Goal: Task Accomplishment & Management: Manage account settings

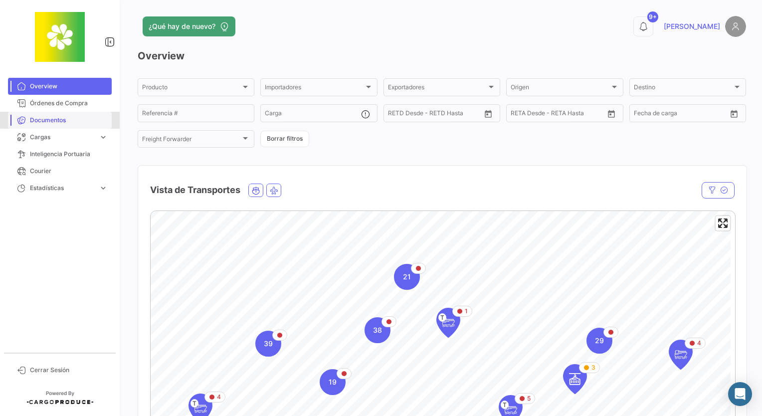
click at [66, 119] on span "Documentos" at bounding box center [69, 120] width 78 height 9
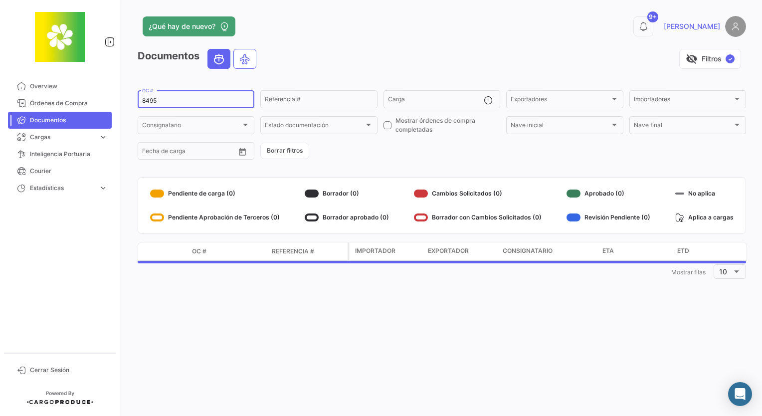
click at [176, 101] on input "8495" at bounding box center [196, 100] width 108 height 7
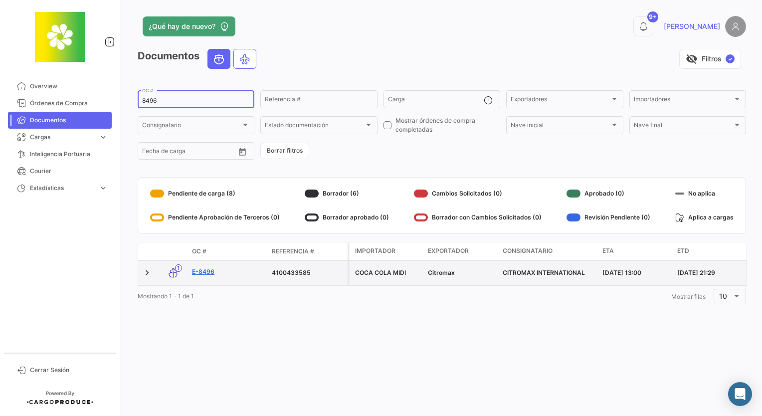
type input "8496"
click at [199, 274] on link "E-8496" at bounding box center [228, 271] width 72 height 9
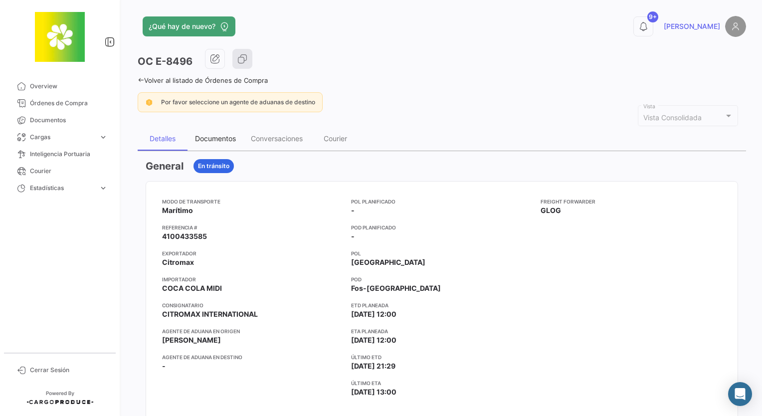
click at [208, 140] on div "Documentos" at bounding box center [215, 138] width 41 height 8
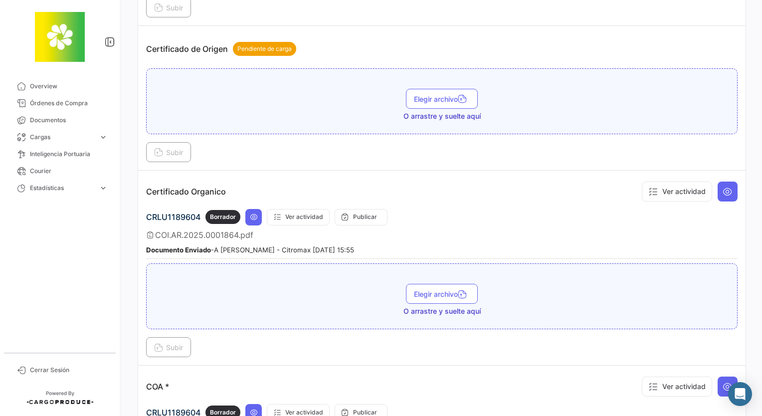
scroll to position [502, 0]
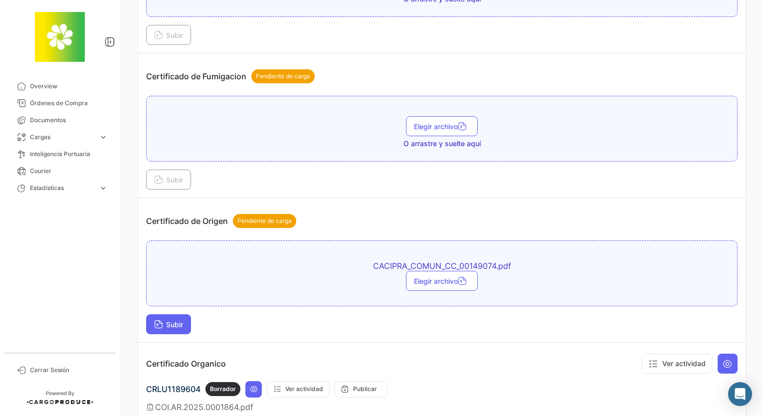
click at [162, 325] on icon at bounding box center [158, 325] width 9 height 9
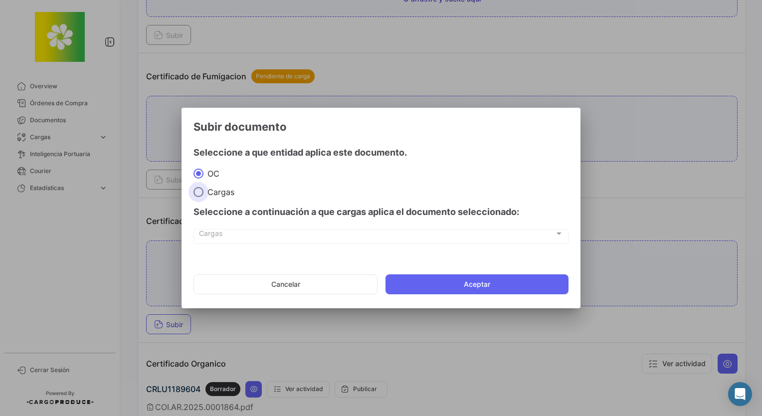
drag, startPoint x: 211, startPoint y: 192, endPoint x: 227, endPoint y: 219, distance: 32.0
click at [211, 192] on span "Cargas" at bounding box center [218, 192] width 31 height 10
click at [203, 192] on input "Cargas" at bounding box center [198, 192] width 10 height 10
radio input "true"
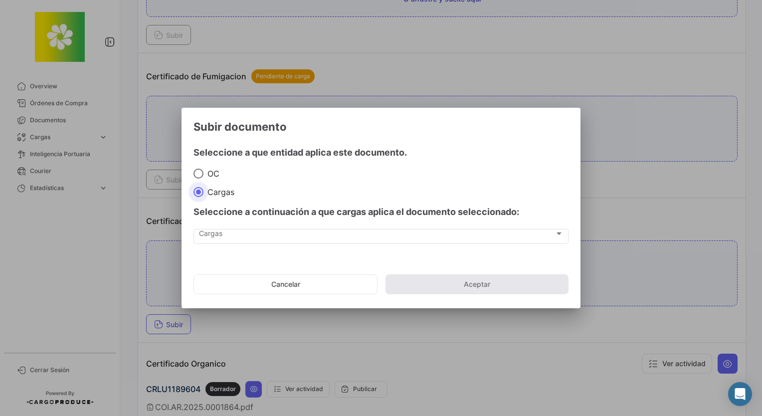
drag, startPoint x: 227, startPoint y: 221, endPoint x: 227, endPoint y: 238, distance: 17.5
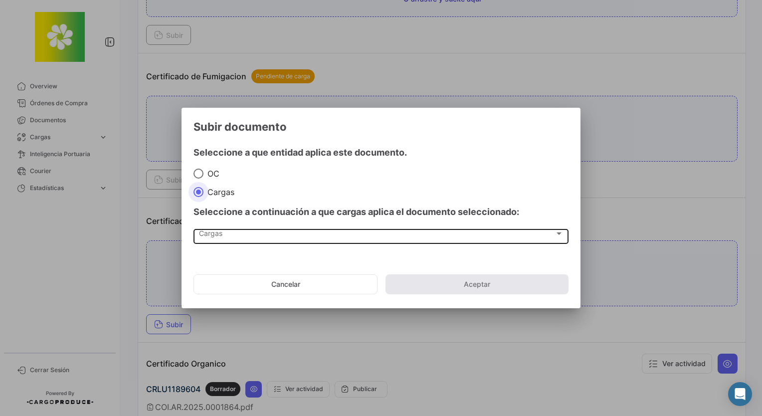
click at [227, 222] on div "Seleccione a continuación a que cargas aplica el documento seleccionado:" at bounding box center [380, 212] width 375 height 30
click at [227, 242] on div "Cargas Cargas" at bounding box center [381, 235] width 365 height 17
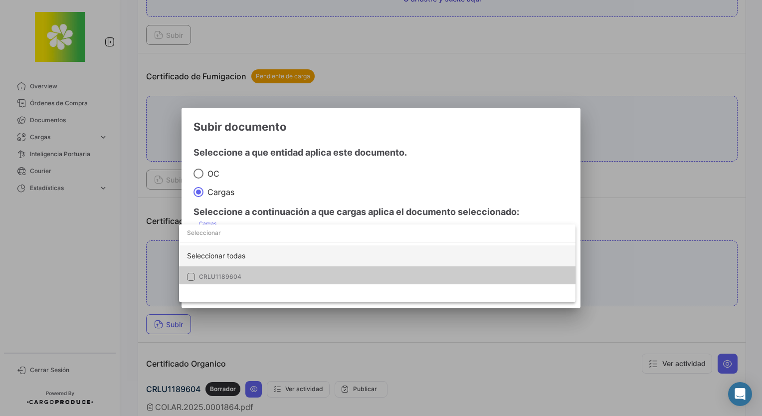
click at [227, 249] on div "Seleccionar todas" at bounding box center [377, 255] width 396 height 21
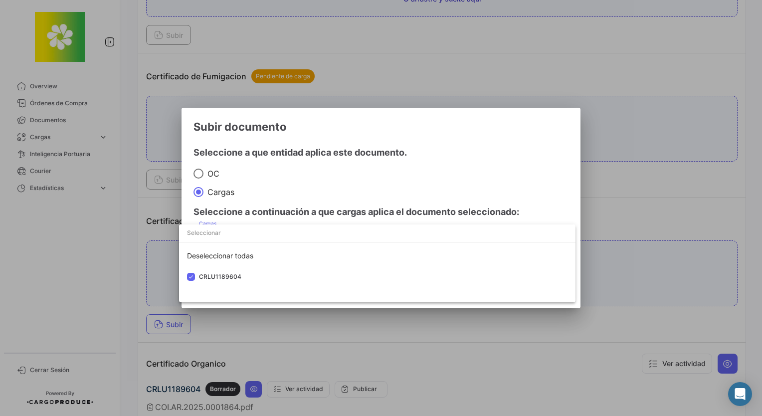
click at [455, 204] on div at bounding box center [381, 208] width 762 height 416
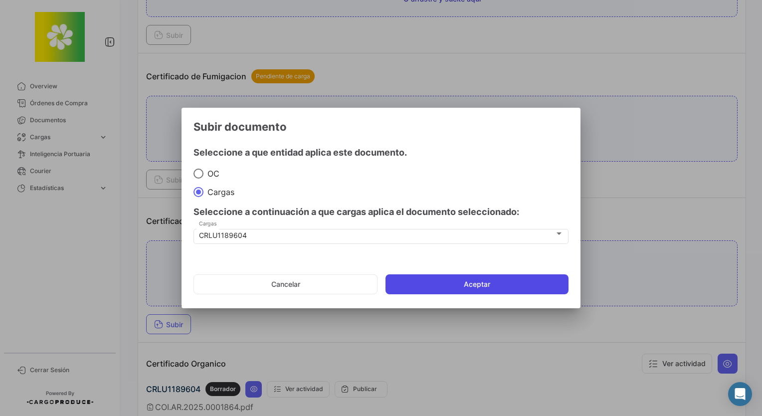
click at [475, 282] on button "Aceptar" at bounding box center [476, 284] width 183 height 20
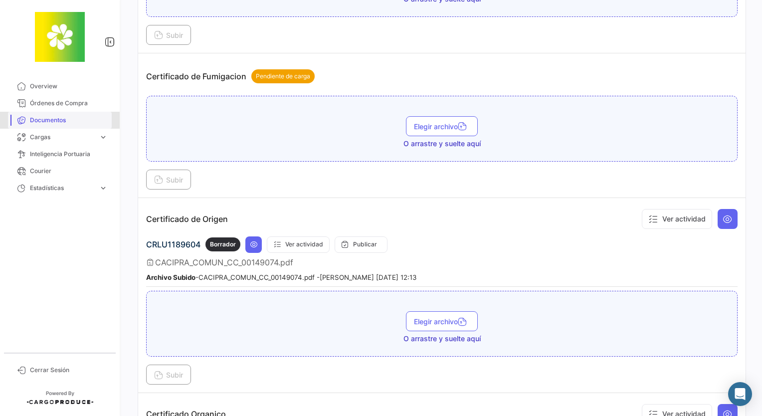
click at [36, 125] on link "Documentos" at bounding box center [60, 120] width 104 height 17
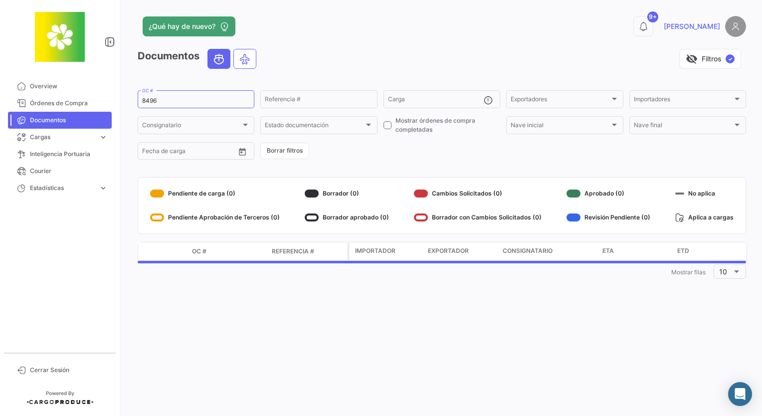
click at [182, 108] on mat-form-field "8496 OC #" at bounding box center [196, 99] width 117 height 21
click at [177, 103] on input "8496" at bounding box center [196, 100] width 108 height 7
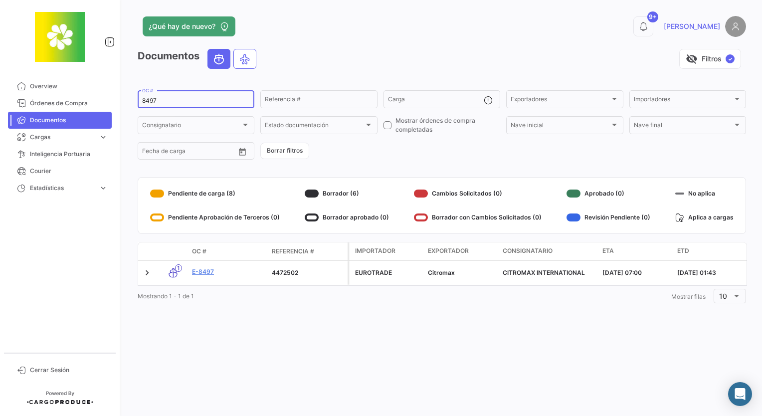
type input "8497"
click at [198, 272] on link "E-8497" at bounding box center [228, 271] width 72 height 9
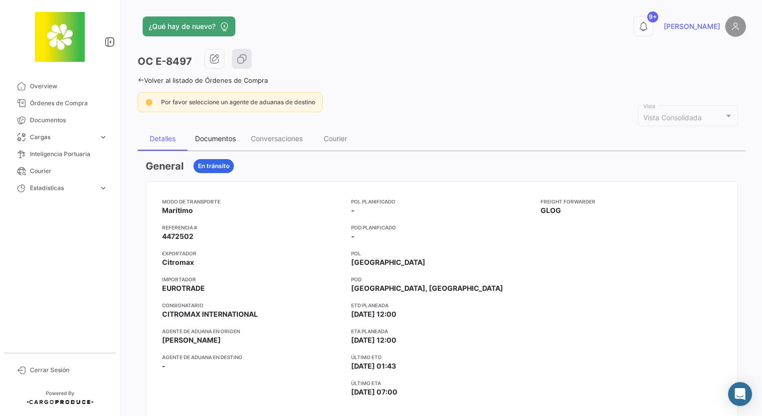
click at [225, 133] on div "Documentos" at bounding box center [215, 139] width 56 height 24
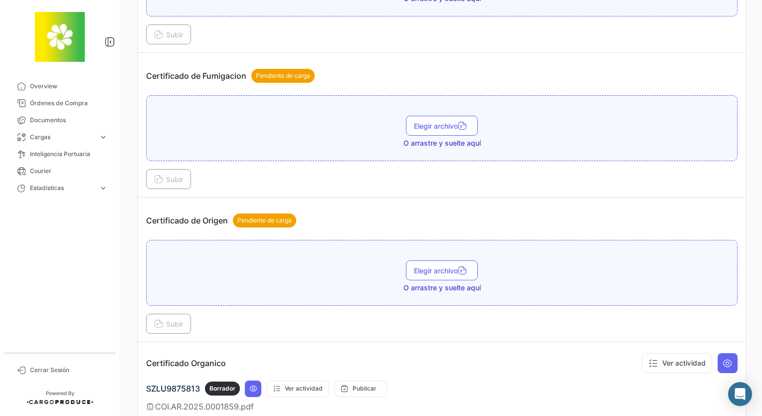
scroll to position [487, 0]
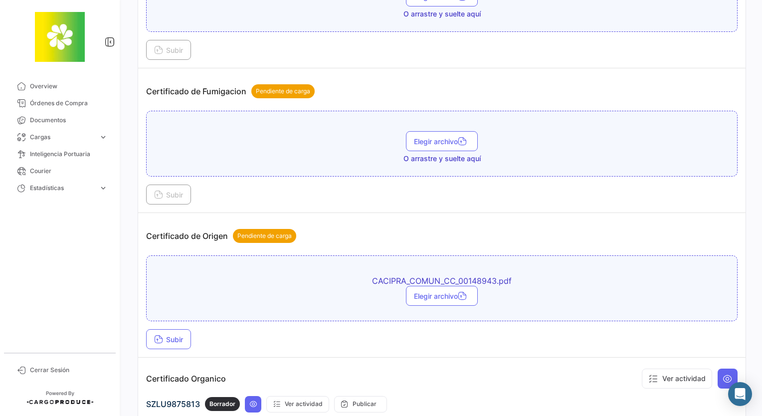
click at [146, 339] on td "Certificado de Origen Pendiente de carga CACIPRA_COMUN_CC_00148943.pdf Elegir a…" at bounding box center [441, 285] width 607 height 145
click at [158, 336] on icon at bounding box center [158, 340] width 9 height 9
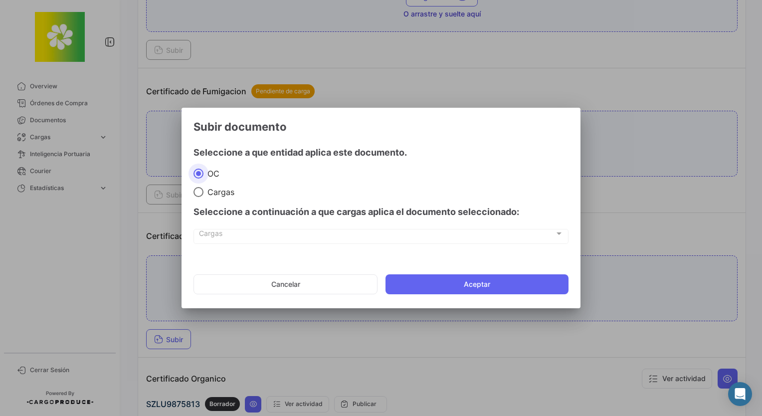
click at [219, 189] on span "Cargas" at bounding box center [218, 192] width 31 height 10
click at [203, 189] on input "Cargas" at bounding box center [198, 192] width 10 height 10
radio input "true"
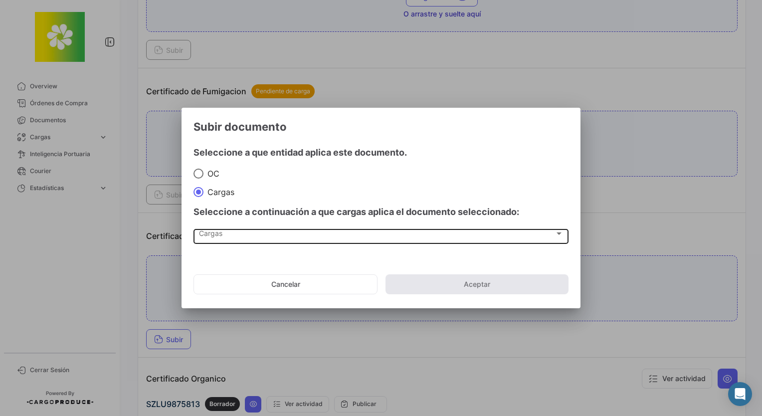
click at [230, 228] on div "Cargas Cargas" at bounding box center [381, 235] width 365 height 17
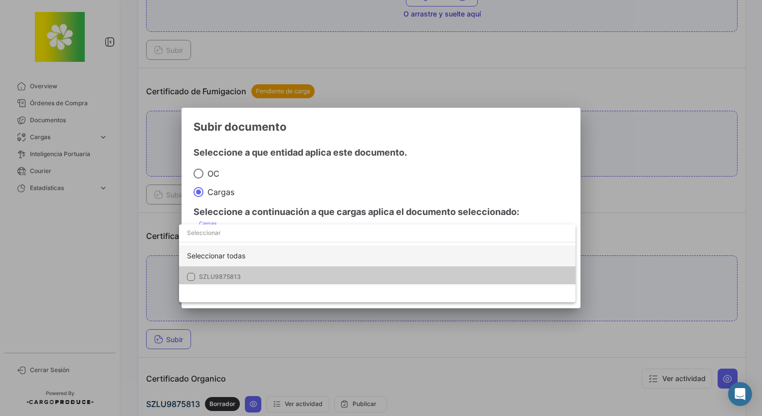
click at [242, 260] on div "Seleccionar todas" at bounding box center [377, 255] width 396 height 21
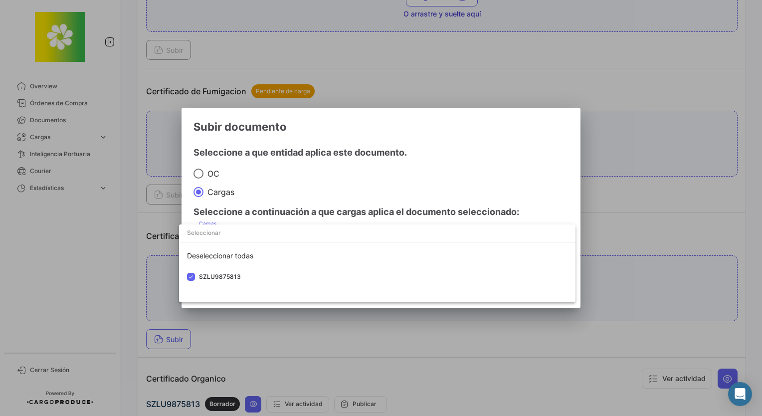
click at [442, 183] on div at bounding box center [381, 208] width 762 height 416
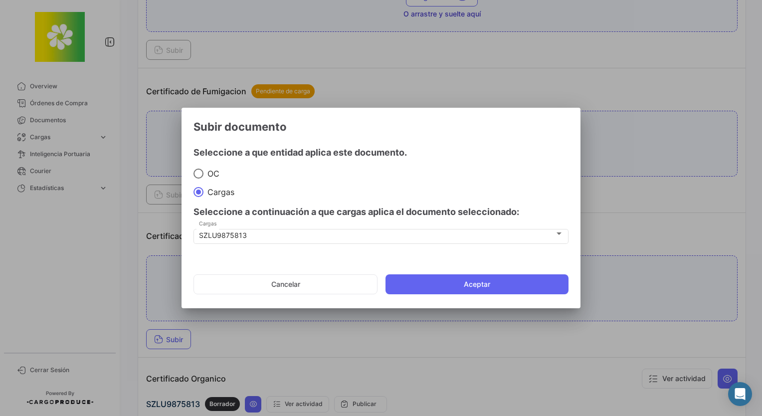
drag, startPoint x: 465, startPoint y: 283, endPoint x: 435, endPoint y: 269, distance: 33.0
click at [464, 284] on button "Aceptar" at bounding box center [476, 284] width 183 height 20
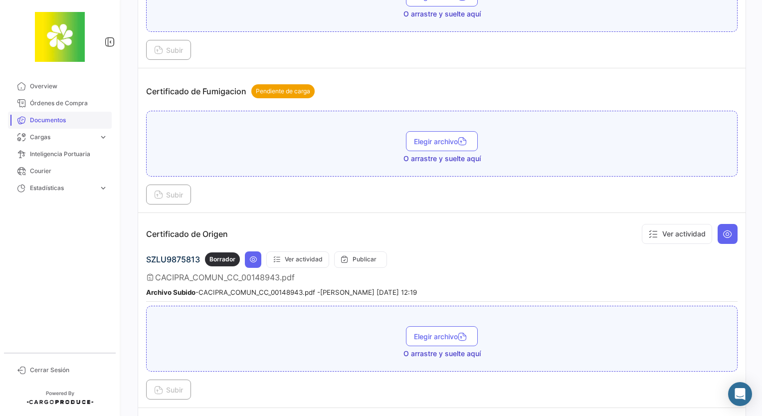
click at [66, 119] on span "Documentos" at bounding box center [69, 120] width 78 height 9
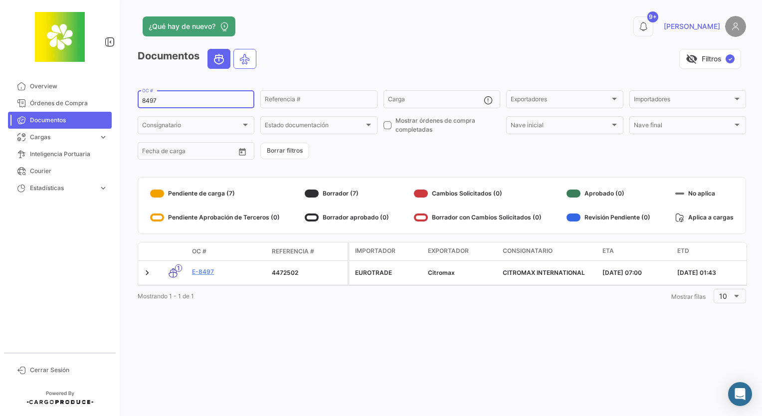
click at [191, 103] on input "8497" at bounding box center [196, 100] width 108 height 7
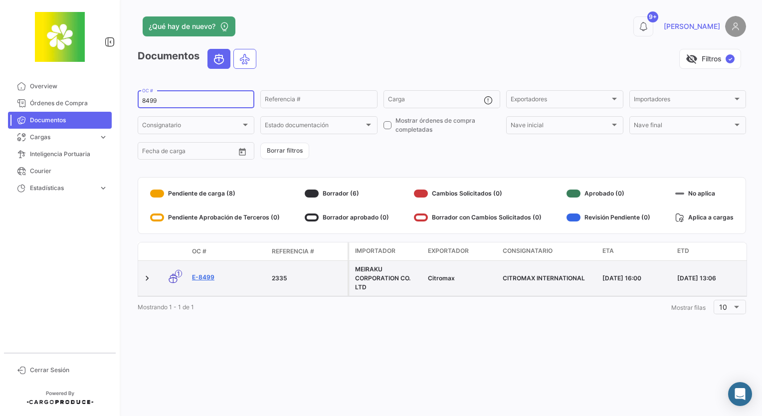
type input "8499"
click at [198, 276] on link "E-8499" at bounding box center [228, 277] width 72 height 9
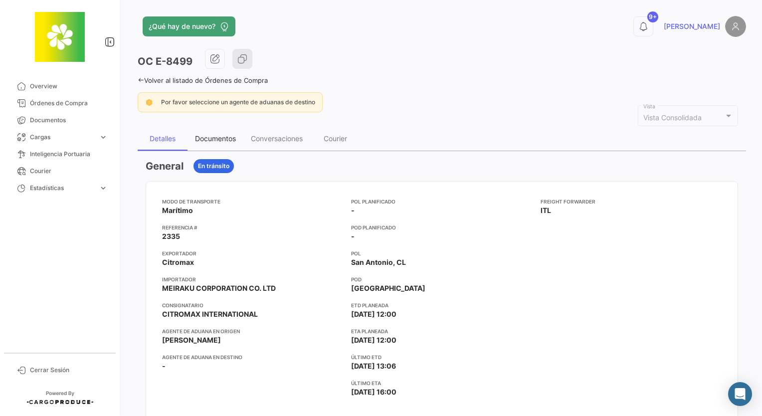
click at [226, 139] on div "Documentos" at bounding box center [215, 138] width 41 height 8
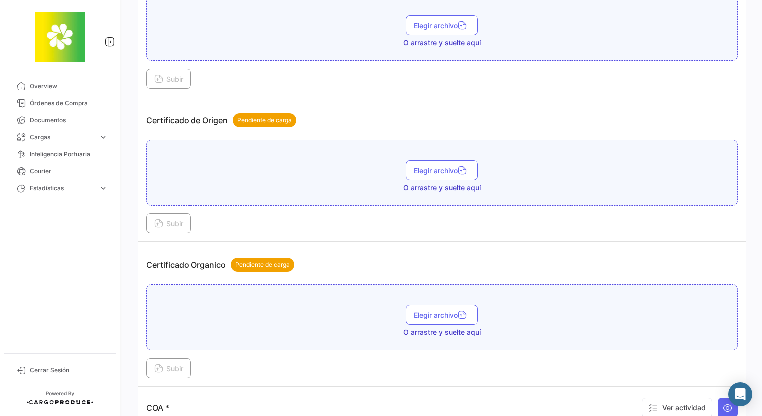
scroll to position [606, 0]
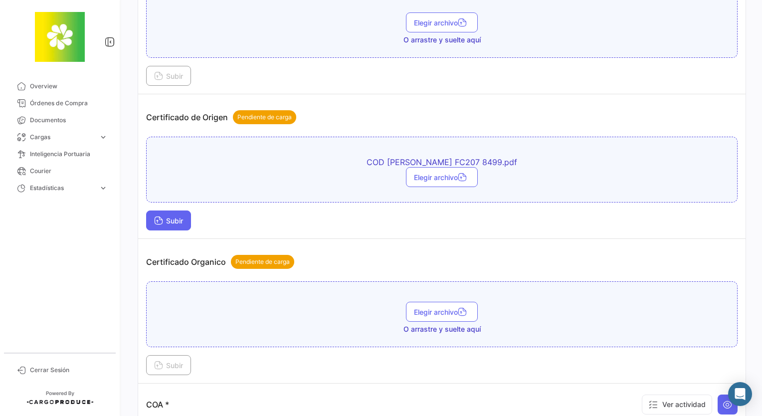
click at [160, 218] on icon at bounding box center [158, 221] width 9 height 9
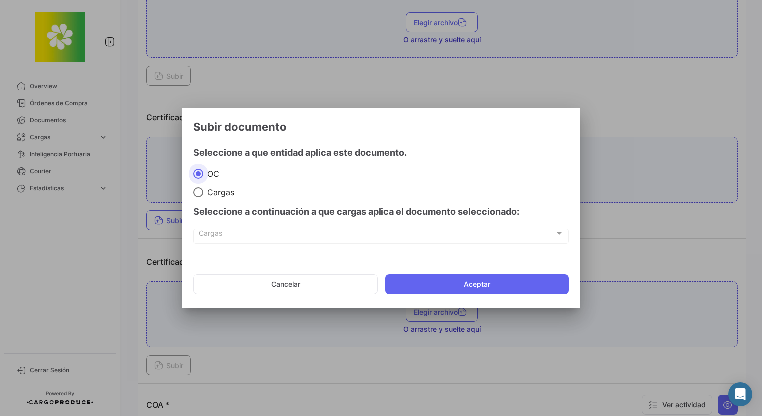
click at [207, 197] on div "Seleccione a continuación a que cargas aplica el documento seleccionado:" at bounding box center [380, 212] width 375 height 30
click at [218, 194] on span "Cargas" at bounding box center [218, 192] width 31 height 10
click at [203, 194] on input "Cargas" at bounding box center [198, 192] width 10 height 10
radio input "true"
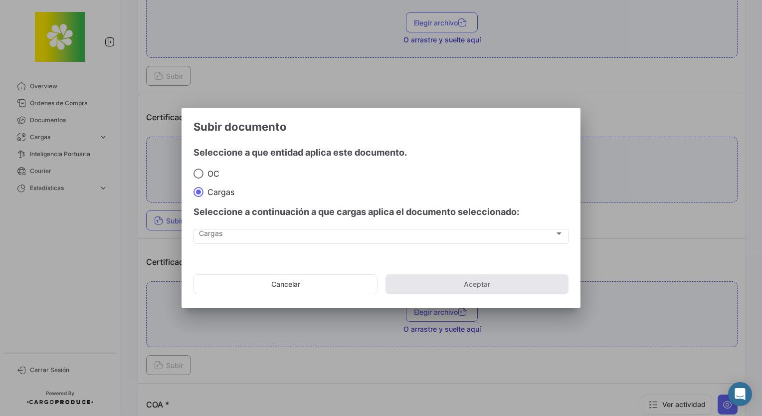
click at [227, 222] on div "Seleccione a continuación a que cargas aplica el documento seleccionado:" at bounding box center [380, 212] width 375 height 30
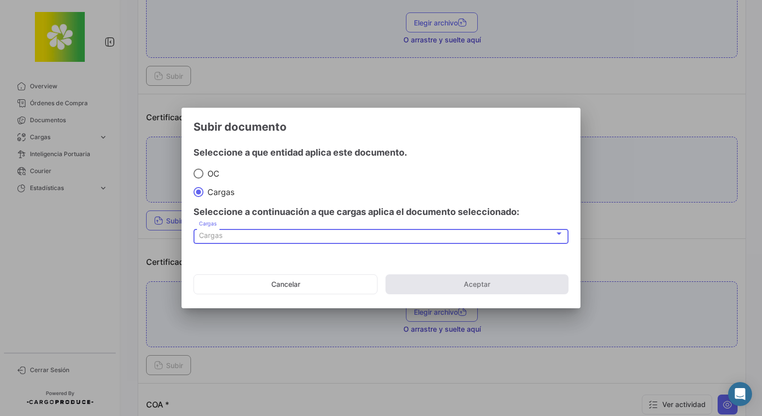
click at [233, 238] on div "Cargas" at bounding box center [377, 235] width 356 height 8
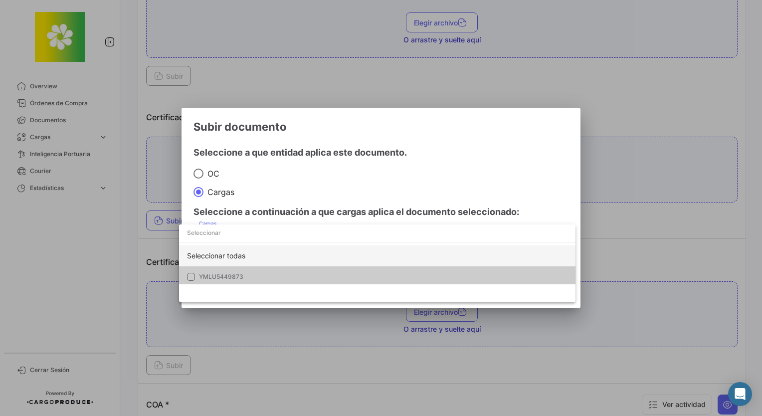
click at [239, 254] on div "Seleccionar todas" at bounding box center [377, 255] width 396 height 21
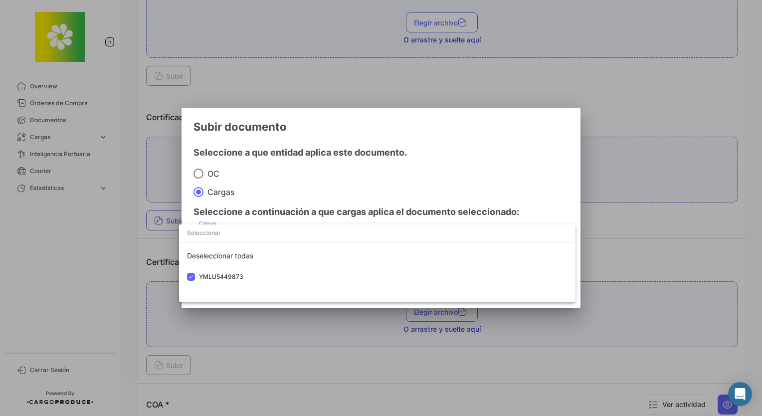
click at [413, 182] on div at bounding box center [381, 208] width 762 height 416
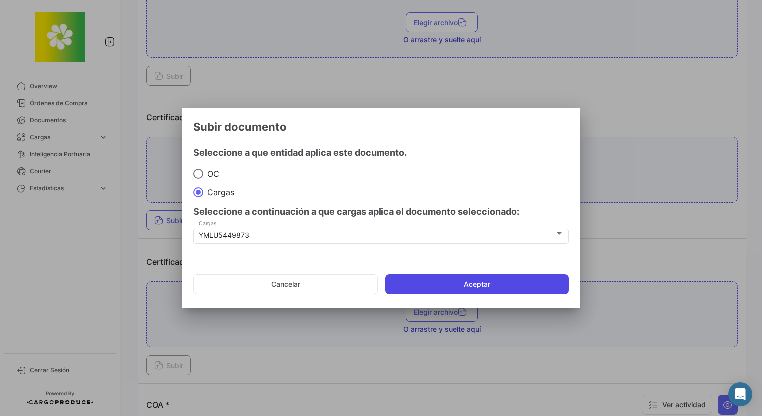
click at [497, 288] on button "Aceptar" at bounding box center [476, 284] width 183 height 20
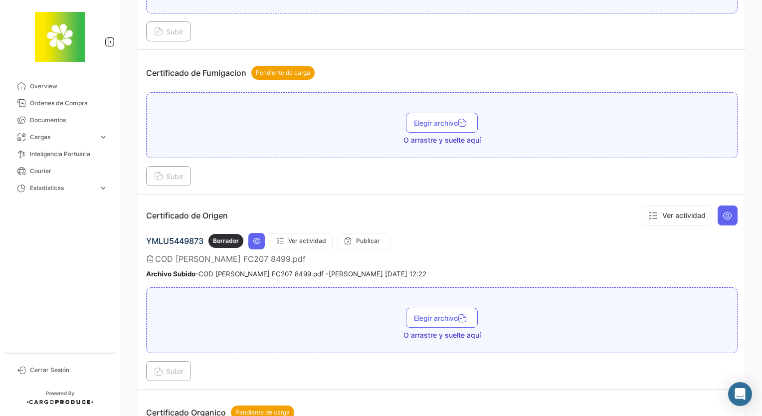
scroll to position [472, 0]
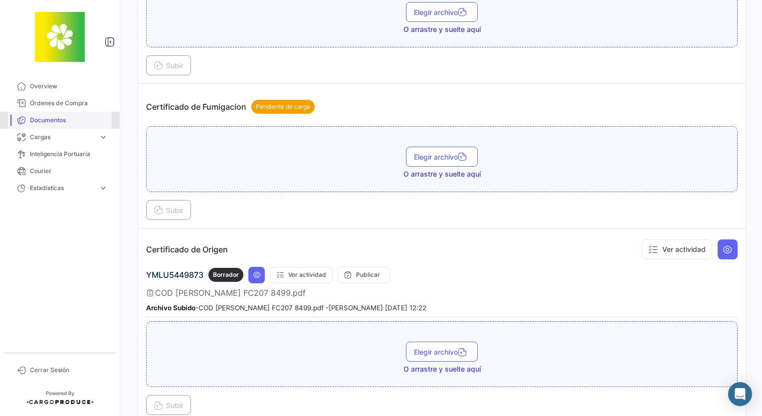
click at [44, 118] on span "Documentos" at bounding box center [69, 120] width 78 height 9
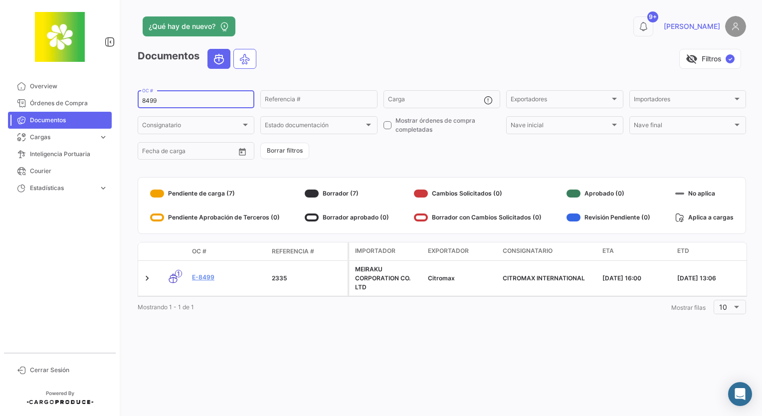
click at [173, 93] on div "8499 OC #" at bounding box center [196, 98] width 108 height 19
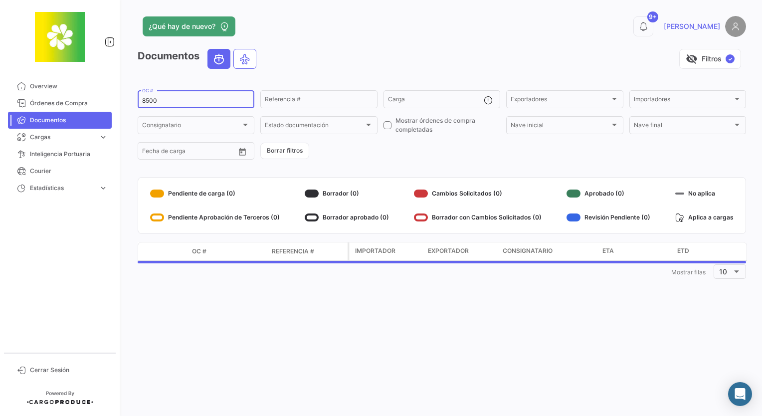
type input "8500"
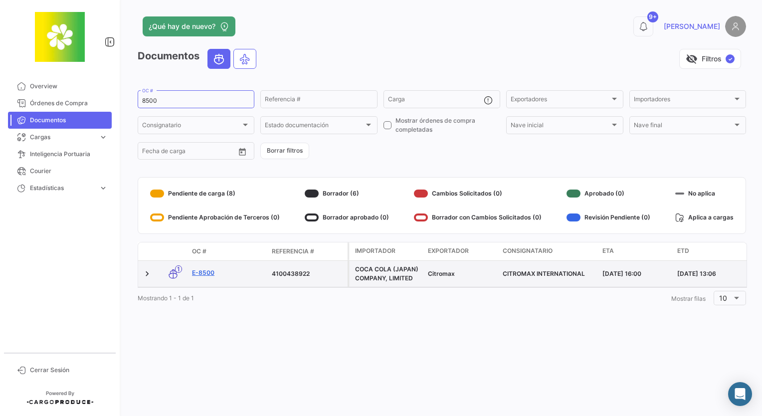
click at [204, 275] on link "E-8500" at bounding box center [228, 272] width 72 height 9
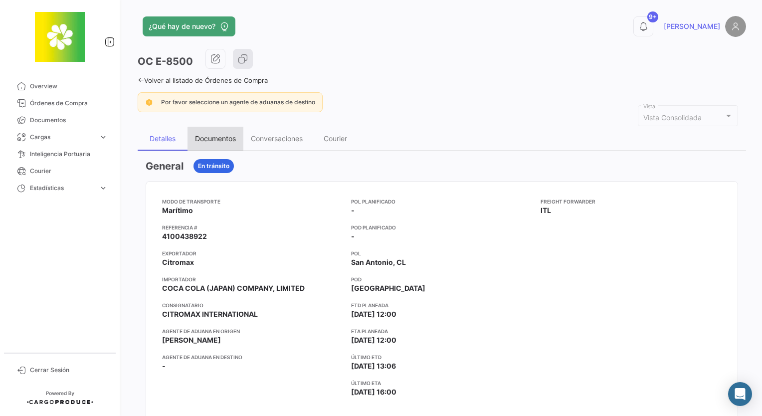
click at [224, 135] on div "Documentos" at bounding box center [215, 138] width 41 height 8
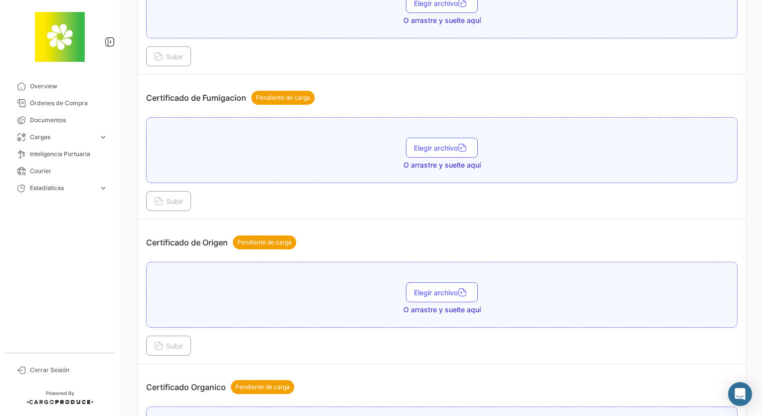
scroll to position [499, 0]
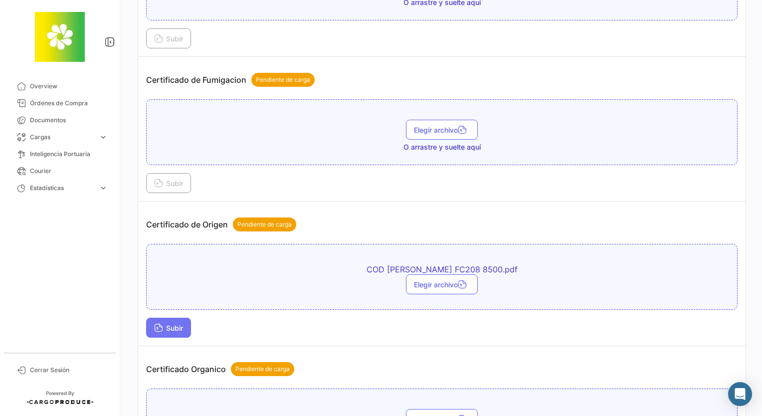
click at [171, 328] on button "Subir" at bounding box center [168, 328] width 45 height 20
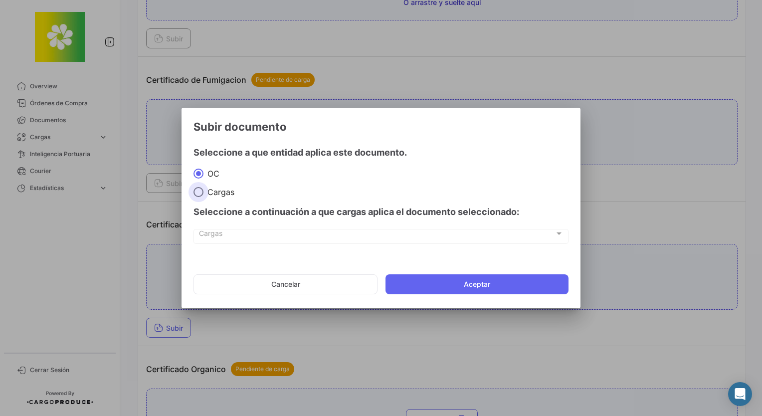
click at [226, 192] on span "Cargas" at bounding box center [218, 192] width 31 height 10
click at [203, 192] on input "Cargas" at bounding box center [198, 192] width 10 height 10
radio input "true"
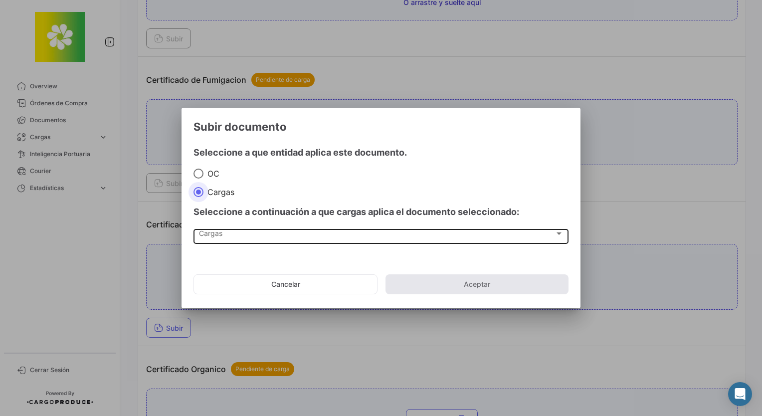
click at [241, 228] on div "Cargas Cargas" at bounding box center [381, 235] width 365 height 17
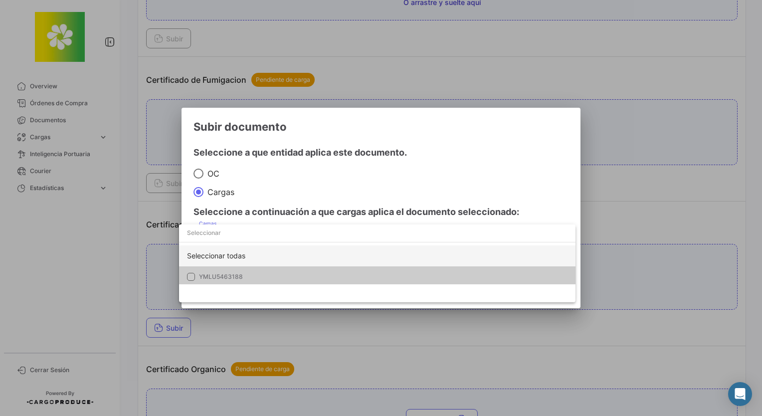
click at [242, 257] on div "Seleccionar todas" at bounding box center [377, 255] width 396 height 21
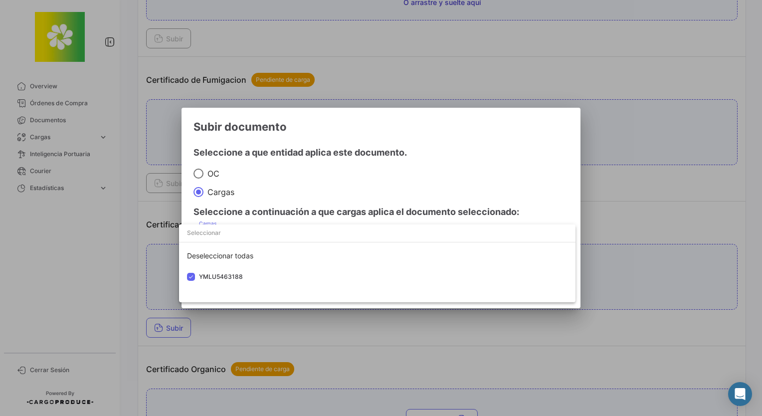
drag, startPoint x: 424, startPoint y: 169, endPoint x: 496, endPoint y: 250, distance: 108.1
click at [424, 169] on div at bounding box center [381, 208] width 762 height 416
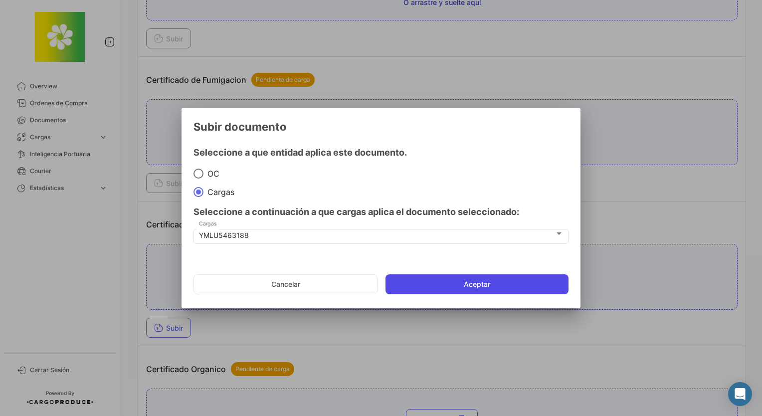
click at [499, 280] on button "Aceptar" at bounding box center [476, 284] width 183 height 20
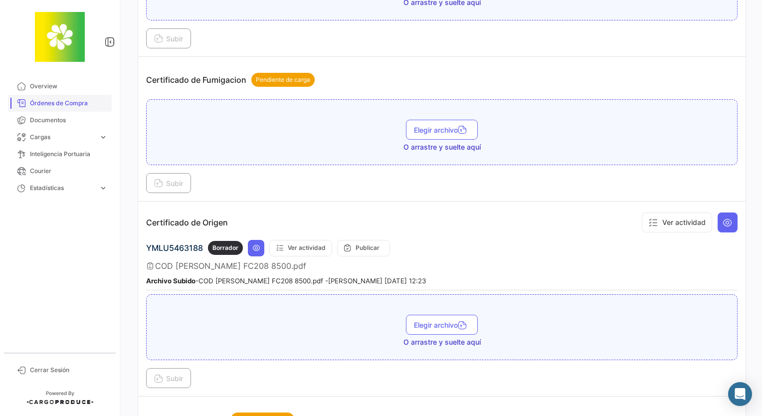
drag, startPoint x: 53, startPoint y: 121, endPoint x: 76, endPoint y: 99, distance: 31.4
click at [53, 121] on span "Documentos" at bounding box center [69, 120] width 78 height 9
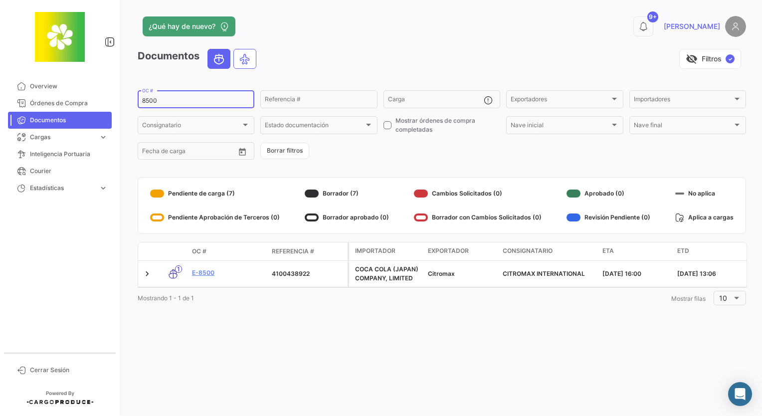
click at [203, 99] on input "8500" at bounding box center [196, 100] width 108 height 7
type input "8501"
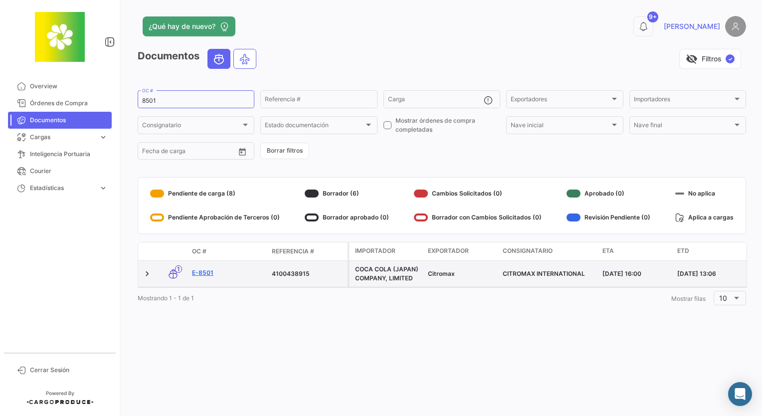
click at [202, 272] on link "E-8501" at bounding box center [228, 272] width 72 height 9
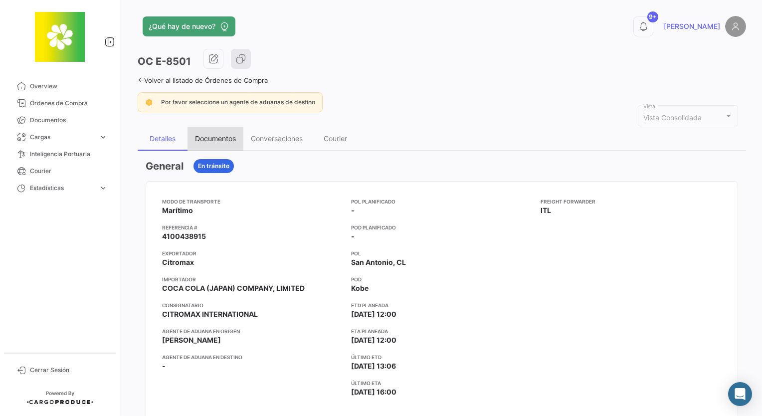
click at [226, 140] on div "Documentos" at bounding box center [215, 138] width 41 height 8
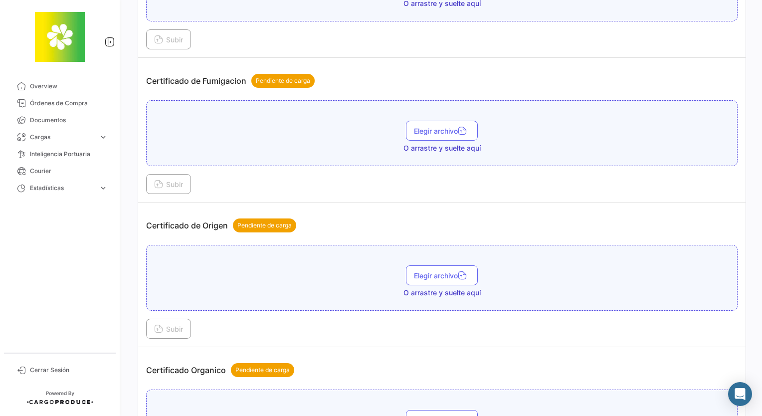
scroll to position [513, 0]
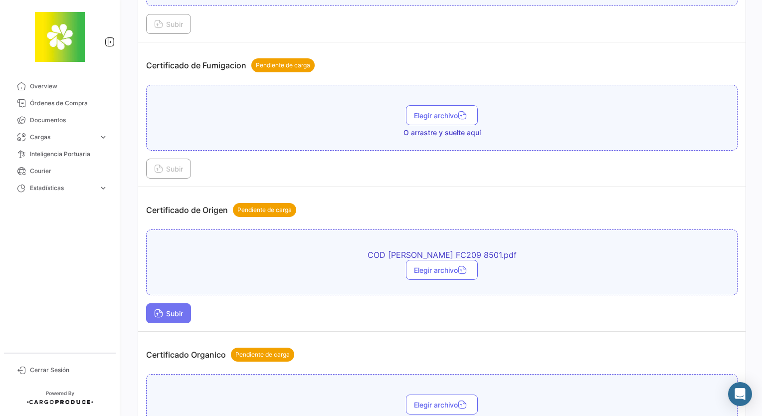
click at [166, 309] on span "Subir" at bounding box center [168, 313] width 29 height 8
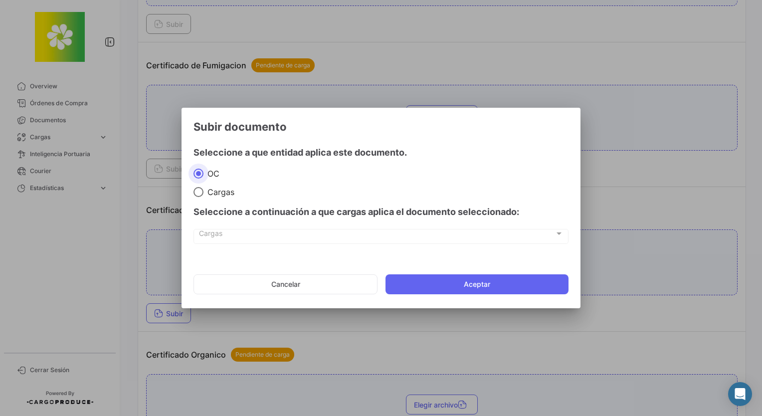
click at [218, 188] on label "Cargas" at bounding box center [380, 192] width 375 height 10
click at [203, 188] on input "Cargas" at bounding box center [198, 192] width 10 height 10
radio input "true"
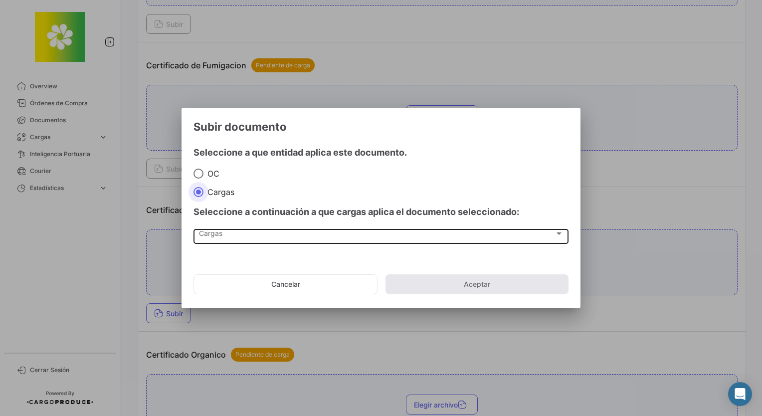
click at [245, 227] on div "Cargas Cargas" at bounding box center [381, 235] width 365 height 17
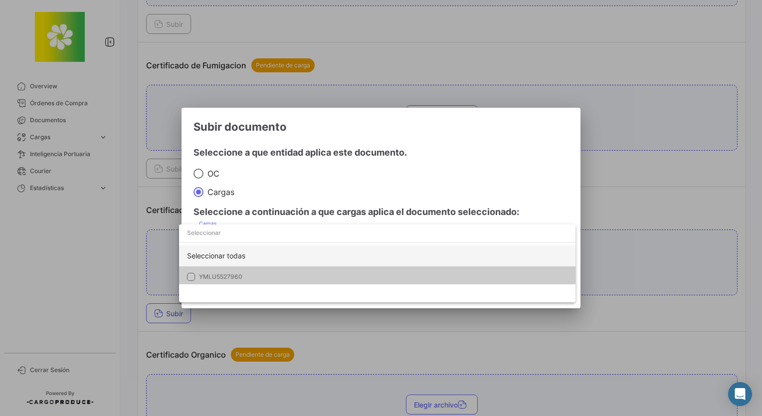
click at [242, 246] on div "Seleccionar todas" at bounding box center [377, 255] width 396 height 21
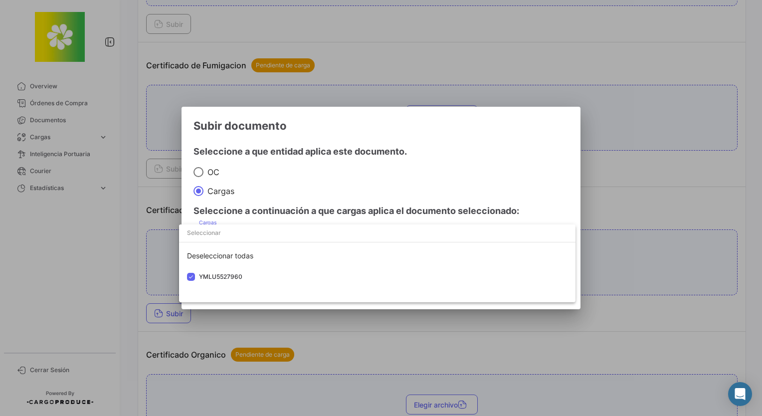
click at [419, 183] on div at bounding box center [381, 208] width 762 height 416
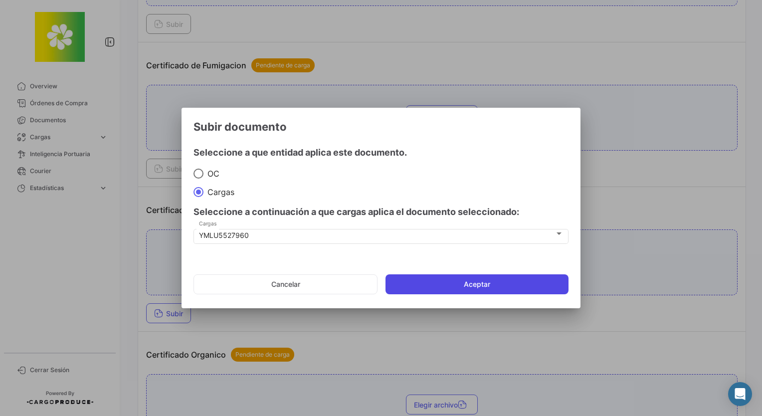
click at [493, 283] on button "Aceptar" at bounding box center [476, 284] width 183 height 20
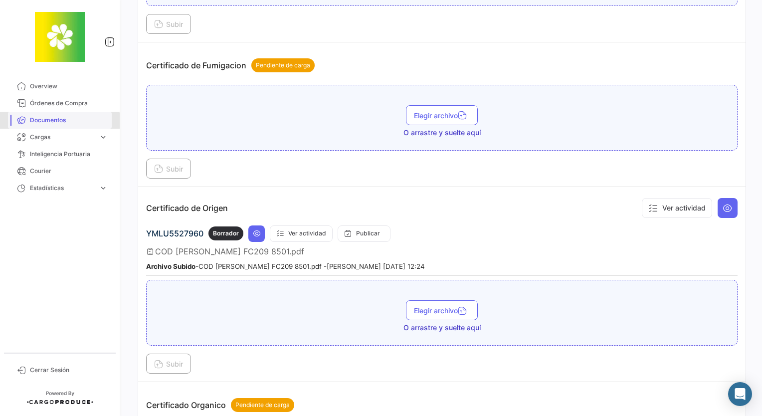
click at [39, 122] on span "Documentos" at bounding box center [69, 120] width 78 height 9
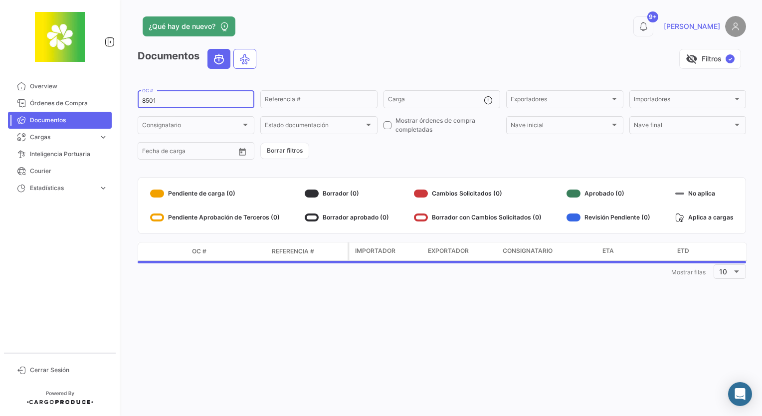
click at [194, 103] on input "8501" at bounding box center [196, 100] width 108 height 7
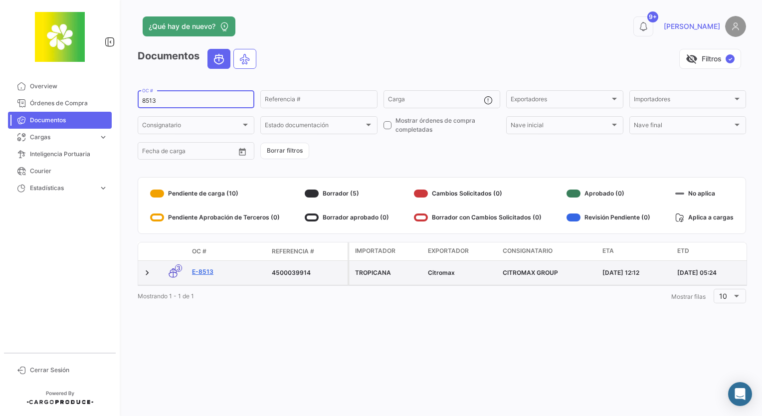
type input "8513"
click at [210, 271] on link "E-8513" at bounding box center [228, 271] width 72 height 9
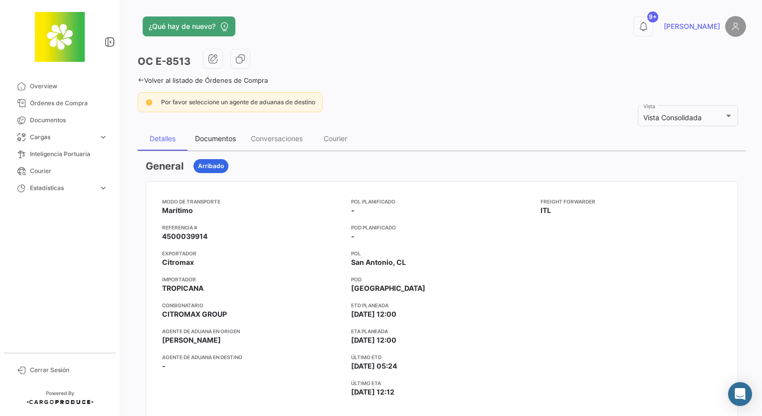
click at [213, 134] on div "Documentos" at bounding box center [215, 138] width 41 height 8
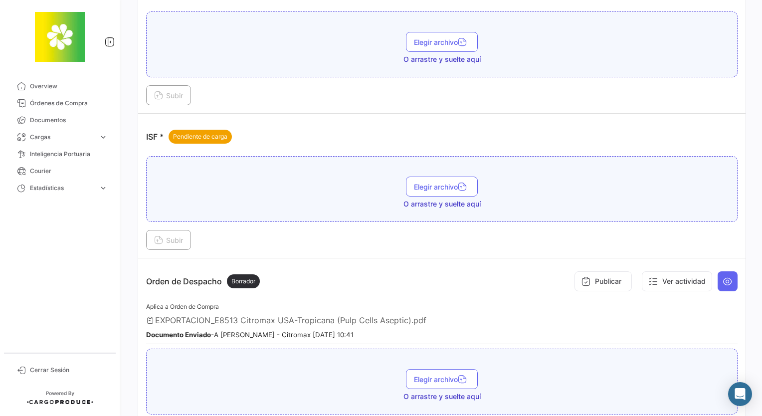
scroll to position [1979, 0]
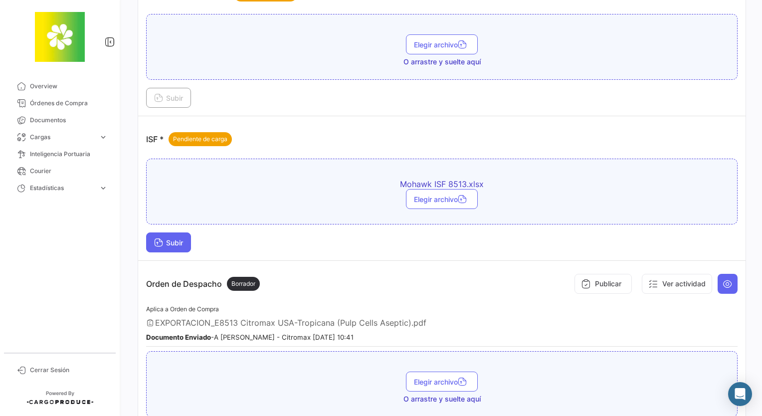
click at [151, 232] on button "Subir" at bounding box center [168, 242] width 45 height 20
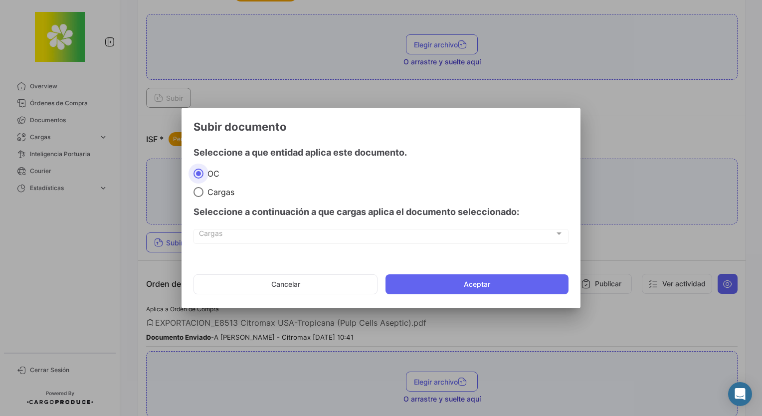
click at [213, 197] on div "Seleccione a continuación a que cargas aplica el documento seleccionado:" at bounding box center [380, 212] width 375 height 30
click at [236, 235] on span "Cargas" at bounding box center [377, 235] width 356 height 8
click at [226, 189] on span "Cargas" at bounding box center [218, 192] width 31 height 10
click at [203, 189] on input "Cargas" at bounding box center [198, 192] width 10 height 10
radio input "true"
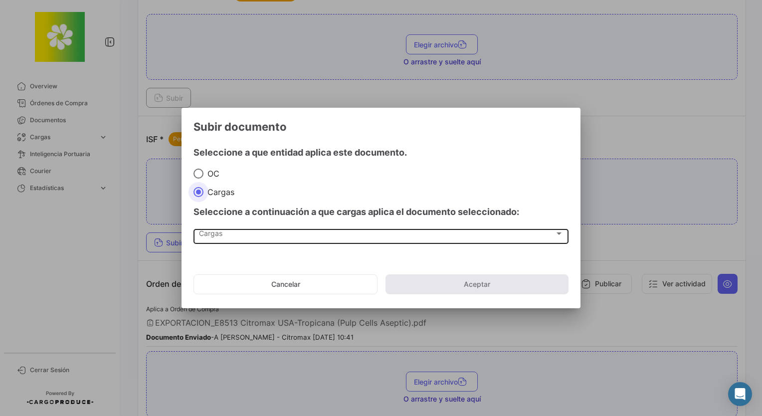
click at [222, 231] on div "Cargas" at bounding box center [377, 235] width 356 height 8
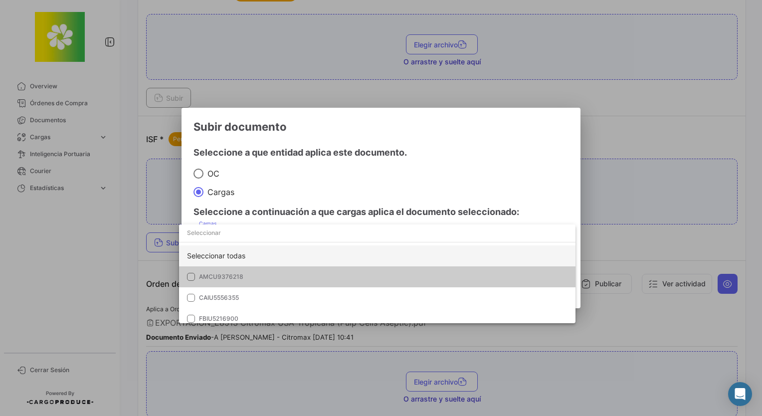
click at [231, 257] on div "Seleccionar todas" at bounding box center [377, 255] width 396 height 21
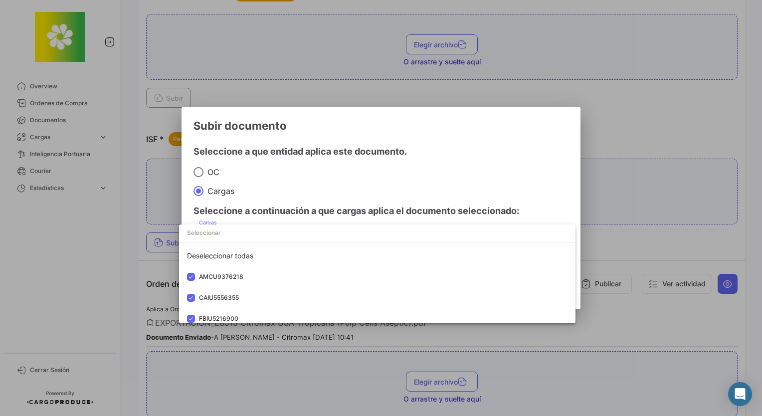
click at [453, 191] on div at bounding box center [381, 208] width 762 height 416
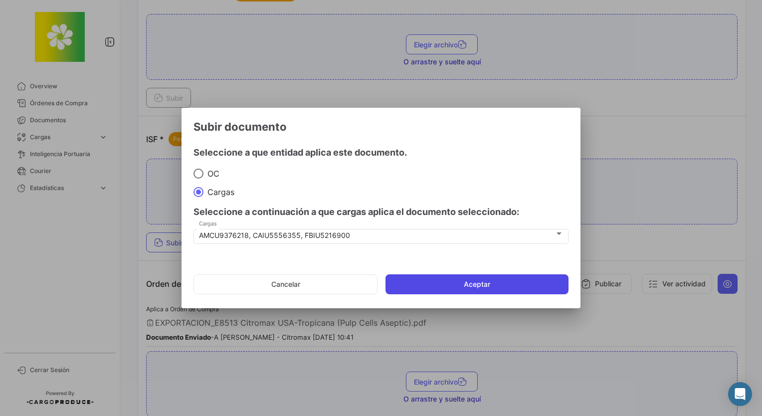
click at [475, 287] on button "Aceptar" at bounding box center [476, 284] width 183 height 20
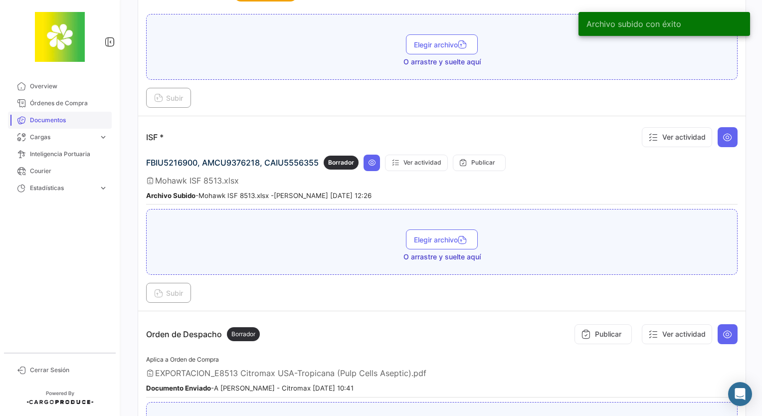
click at [38, 121] on span "Documentos" at bounding box center [69, 120] width 78 height 9
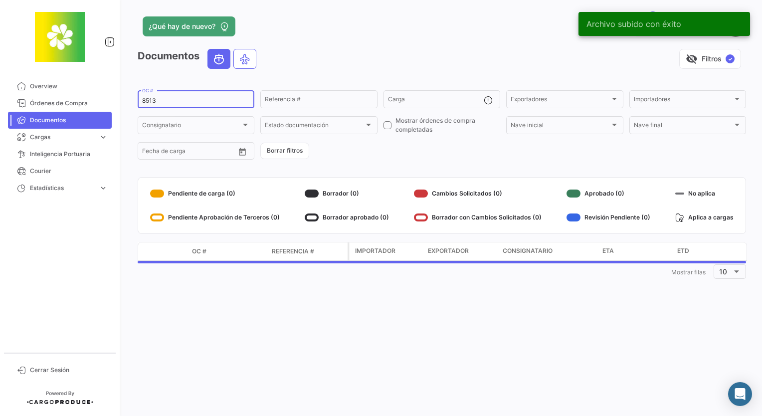
click at [167, 103] on input "8513" at bounding box center [196, 100] width 108 height 7
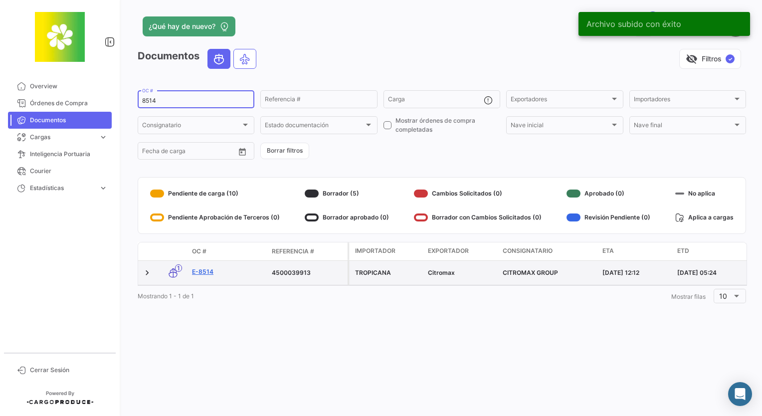
type input "8514"
click at [203, 271] on link "E-8514" at bounding box center [228, 271] width 72 height 9
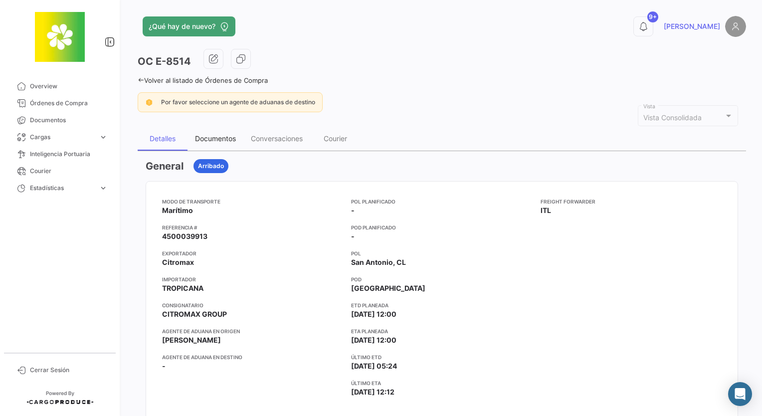
click at [215, 134] on div "Documentos" at bounding box center [215, 138] width 41 height 8
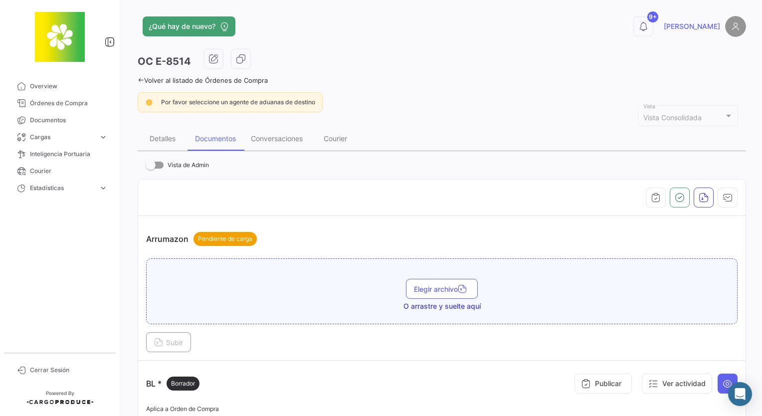
drag, startPoint x: 756, startPoint y: 60, endPoint x: 763, endPoint y: 90, distance: 31.3
click at [761, 90] on html "Overview Órdenes de Compra Documentos Cargas expand_more Cargas Aéreas Cargas M…" at bounding box center [381, 208] width 762 height 416
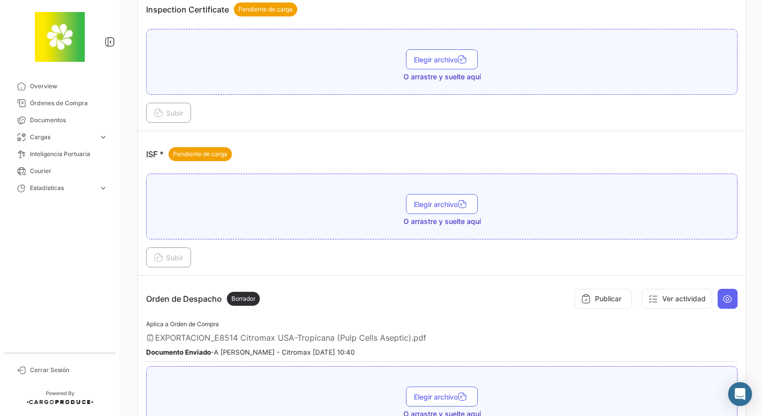
scroll to position [1943, 0]
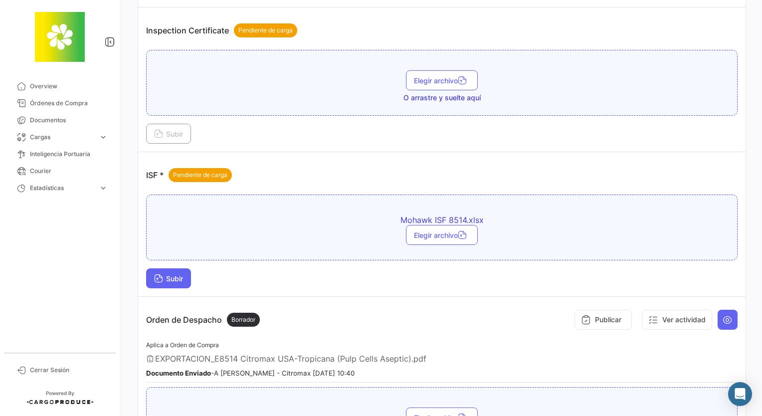
click at [167, 274] on span "Subir" at bounding box center [168, 278] width 29 height 8
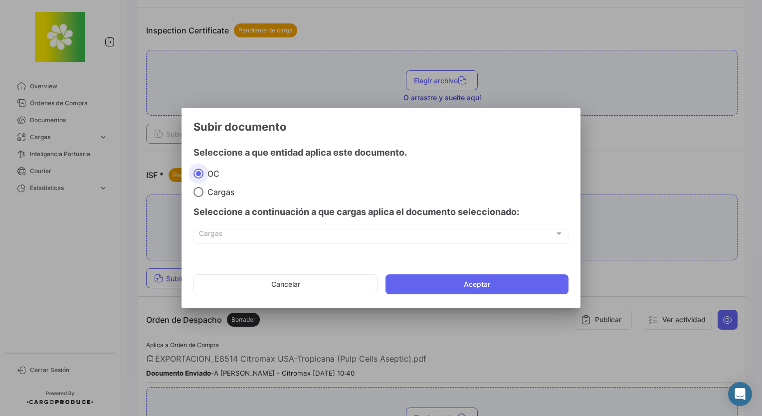
click at [221, 195] on span "Cargas" at bounding box center [218, 192] width 31 height 10
click at [203, 195] on input "Cargas" at bounding box center [198, 192] width 10 height 10
radio input "true"
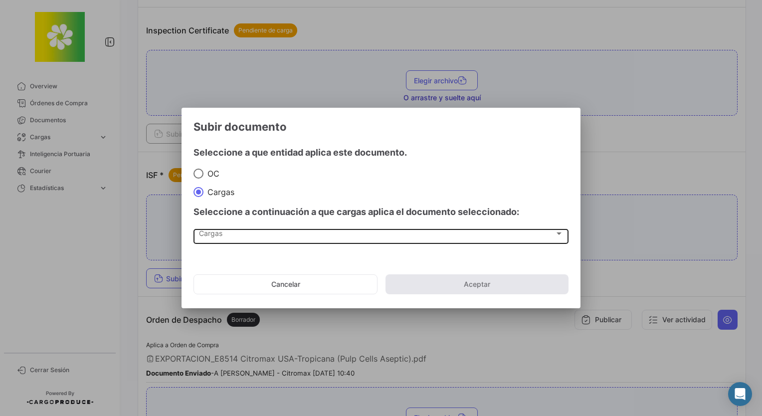
click at [229, 228] on div "Cargas Cargas" at bounding box center [381, 235] width 365 height 17
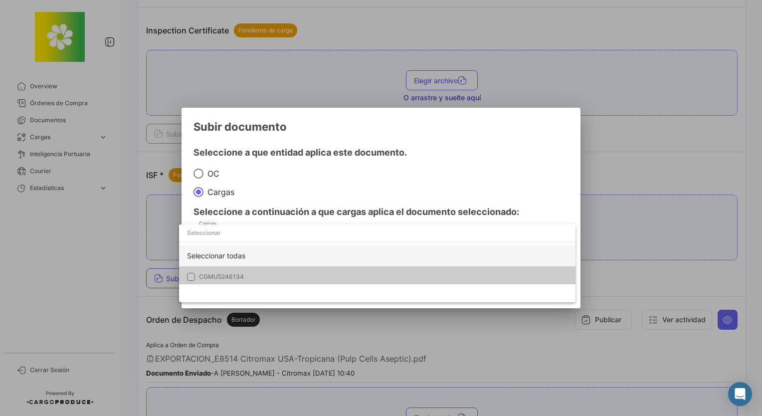
click at [242, 260] on div "Seleccionar todas" at bounding box center [377, 255] width 396 height 21
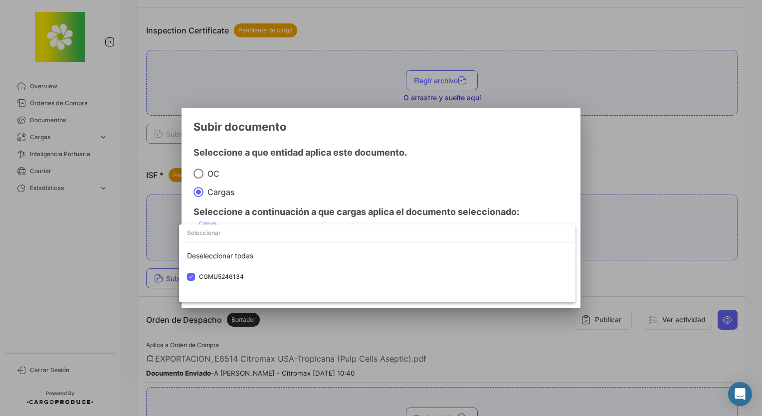
click at [530, 188] on div at bounding box center [381, 208] width 762 height 416
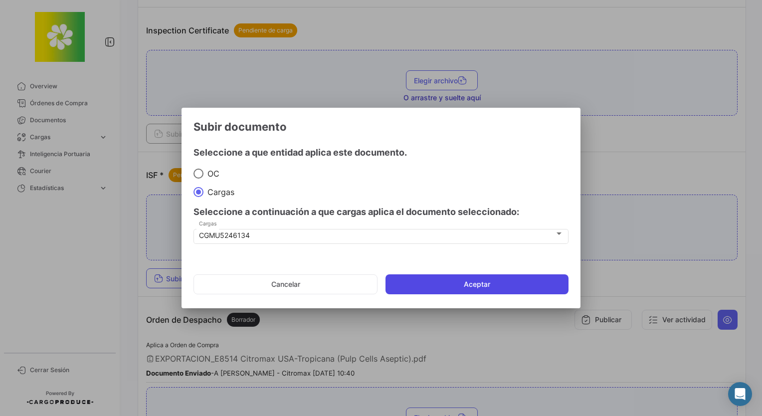
click at [513, 287] on button "Aceptar" at bounding box center [476, 284] width 183 height 20
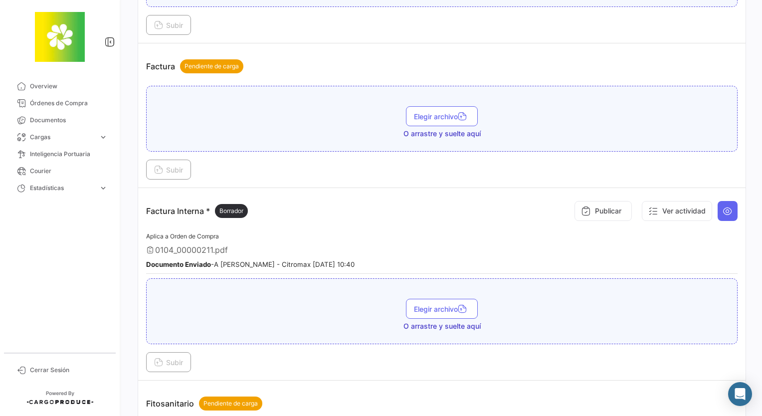
scroll to position [1414, 0]
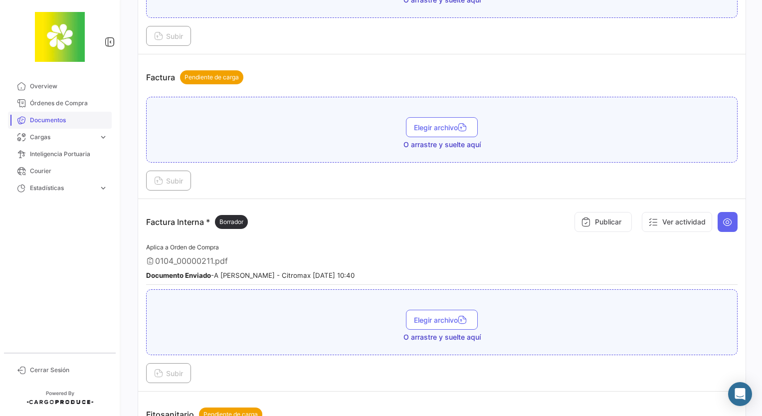
click at [52, 123] on span "Documentos" at bounding box center [69, 120] width 78 height 9
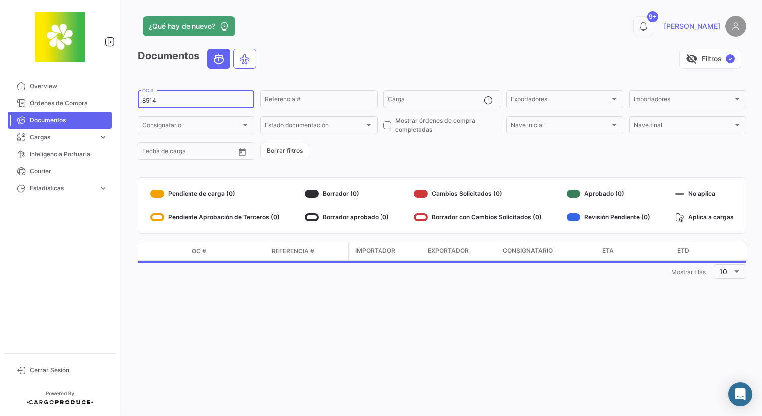
click at [181, 99] on input "8514" at bounding box center [196, 100] width 108 height 7
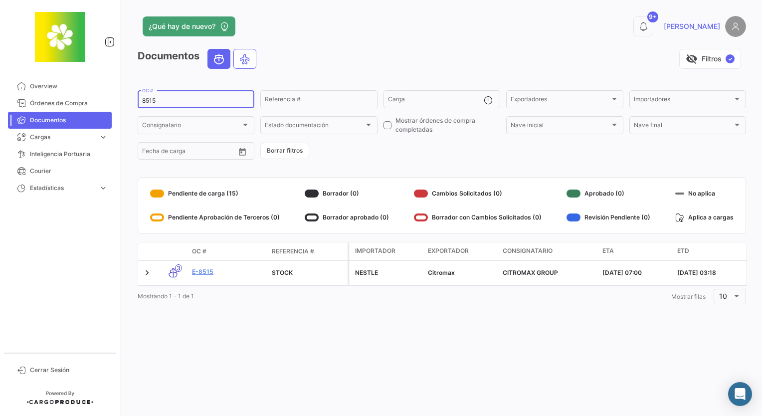
type input "8515"
click at [202, 272] on link "E-8515" at bounding box center [228, 271] width 72 height 9
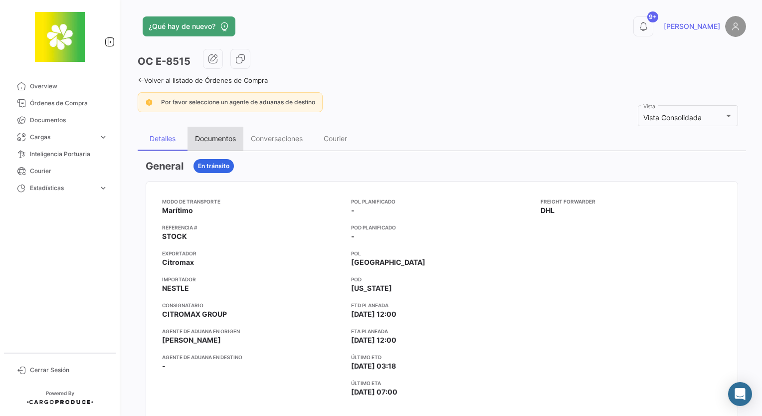
click at [225, 134] on div "Documentos" at bounding box center [215, 138] width 41 height 8
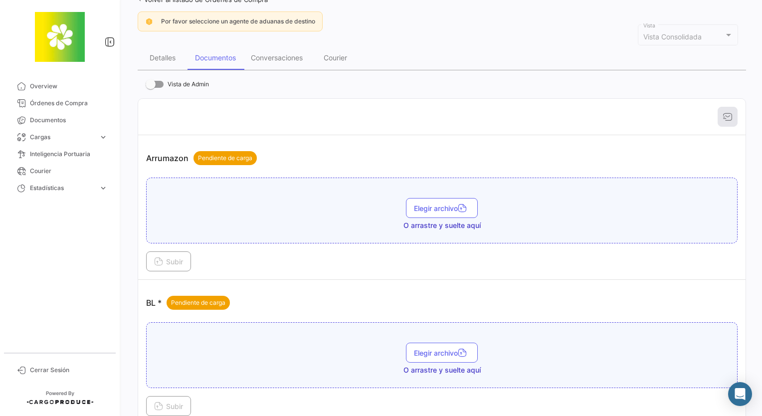
scroll to position [161, 0]
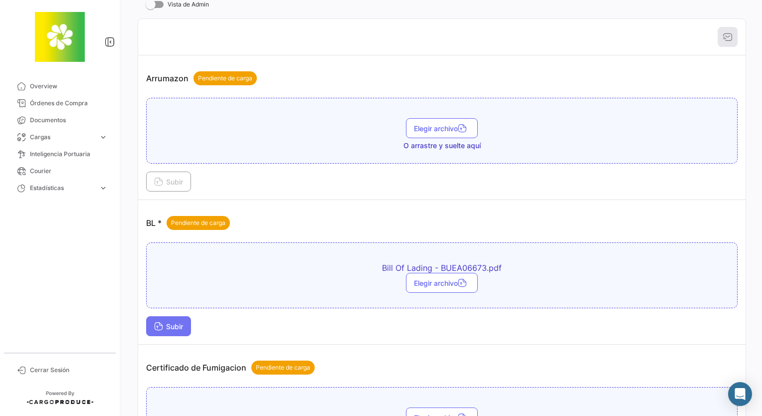
click at [176, 322] on span "Subir" at bounding box center [168, 326] width 29 height 8
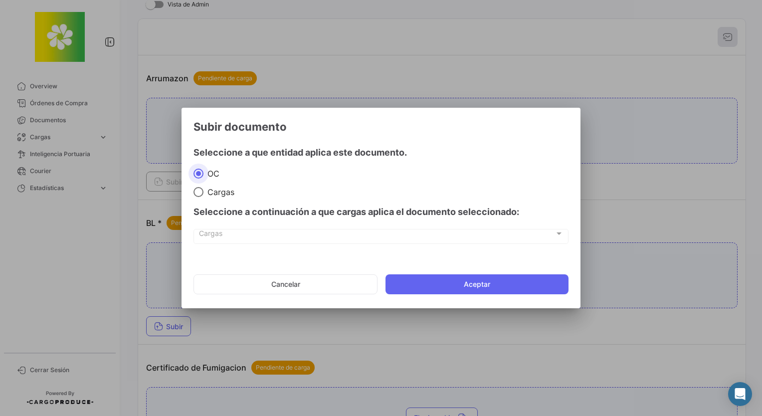
click at [209, 193] on span "Cargas" at bounding box center [218, 192] width 31 height 10
click at [203, 193] on input "Cargas" at bounding box center [198, 192] width 10 height 10
radio input "true"
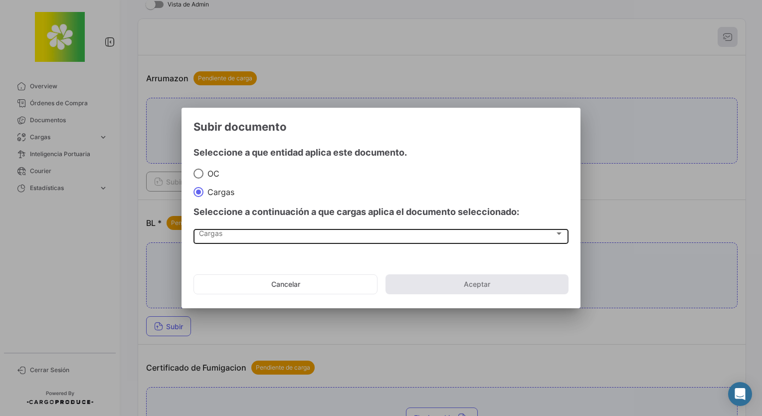
click at [225, 227] on div "Cargas Cargas" at bounding box center [381, 235] width 365 height 17
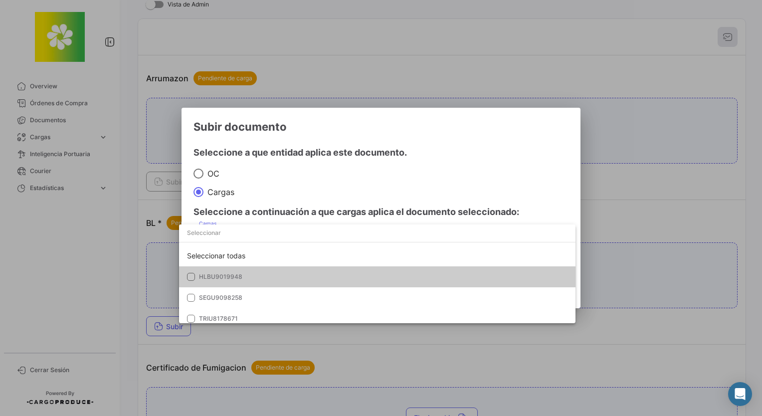
click at [248, 259] on div "Seleccionar todas" at bounding box center [377, 255] width 396 height 21
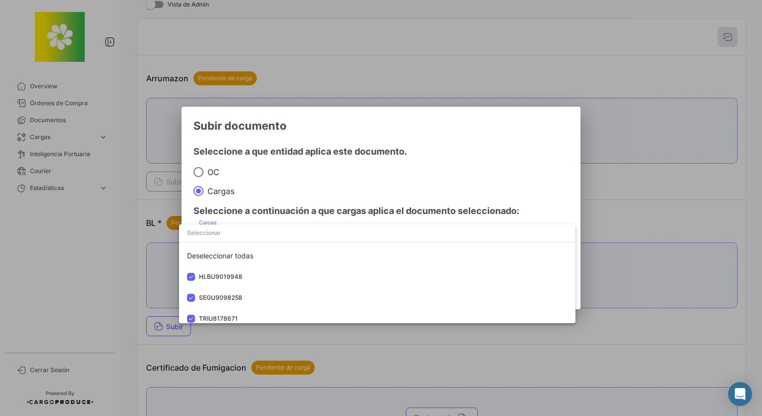
click at [454, 181] on div at bounding box center [381, 208] width 762 height 416
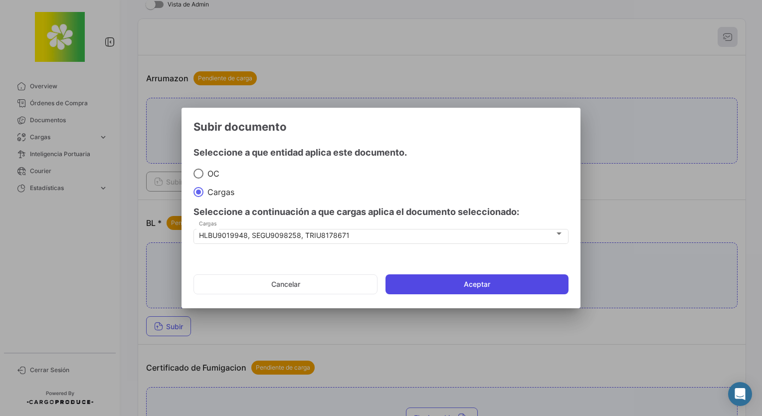
click at [462, 280] on mat-dialog-actions "Cancelar Aceptar" at bounding box center [380, 284] width 375 height 34
click at [462, 286] on button "Aceptar" at bounding box center [476, 284] width 183 height 20
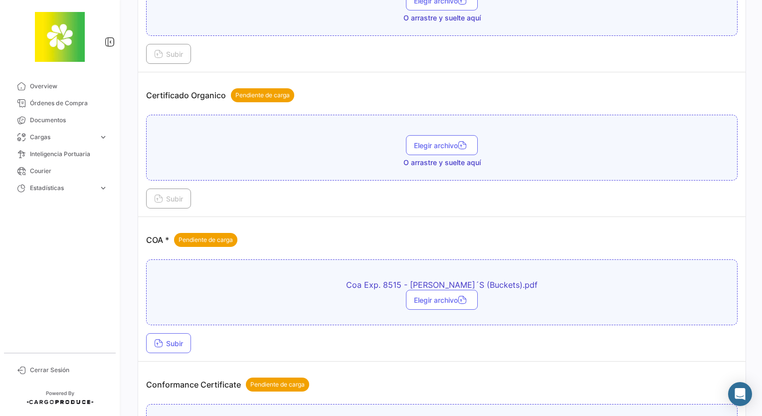
scroll to position [809, 0]
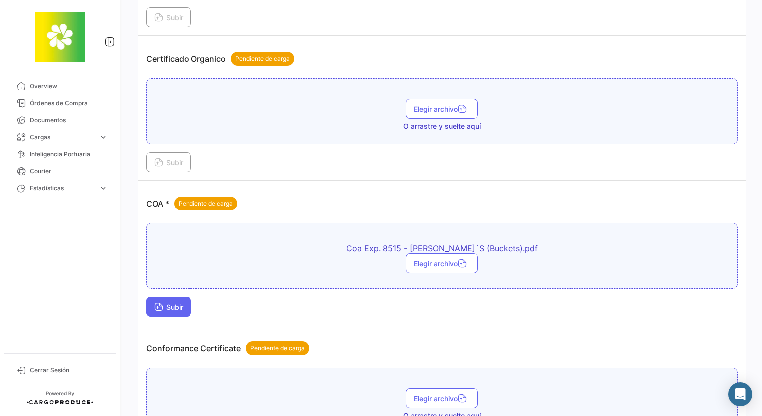
click at [173, 304] on span "Subir" at bounding box center [168, 307] width 29 height 8
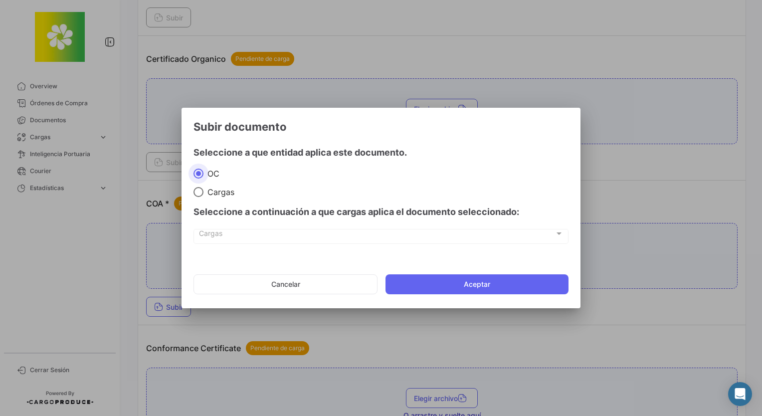
click at [211, 190] on span "Cargas" at bounding box center [218, 192] width 31 height 10
click at [203, 190] on input "Cargas" at bounding box center [198, 192] width 10 height 10
radio input "true"
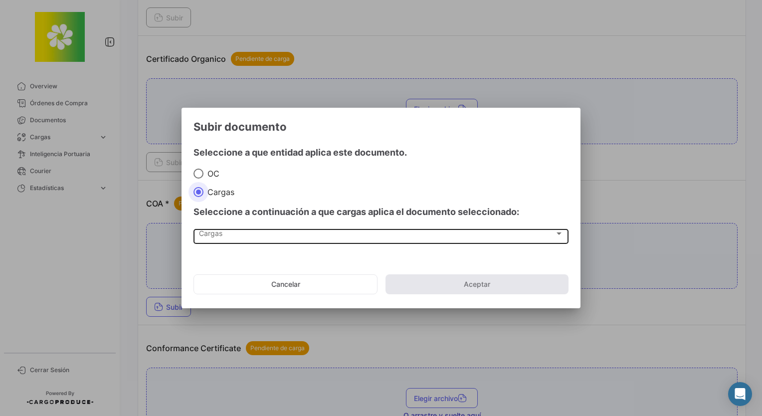
click at [231, 242] on div "Cargas Cargas" at bounding box center [381, 235] width 365 height 17
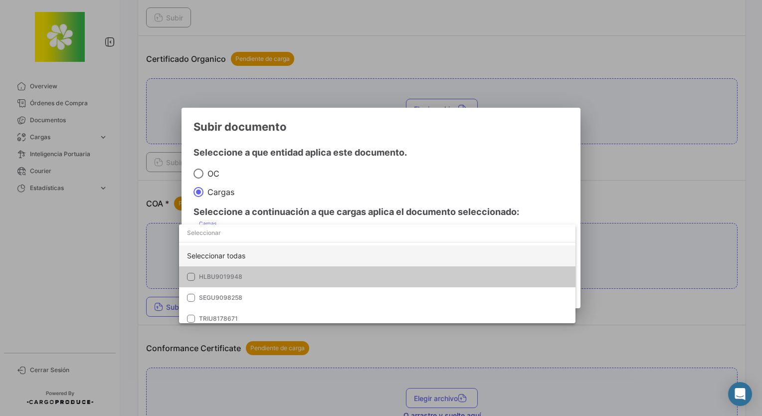
click at [237, 256] on div "Seleccionar todas" at bounding box center [377, 255] width 396 height 21
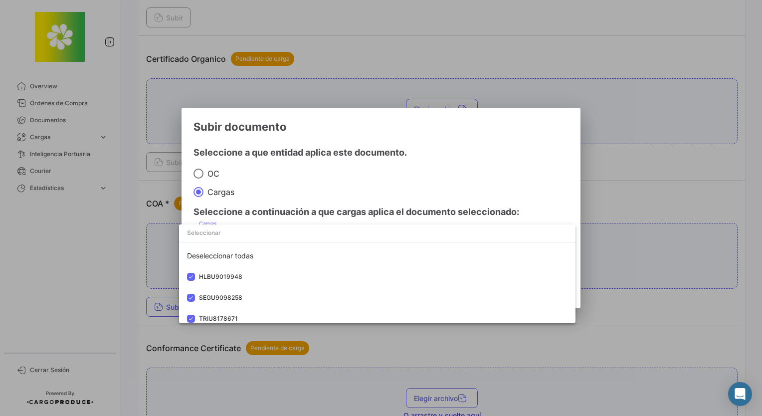
click at [464, 155] on div at bounding box center [381, 208] width 762 height 416
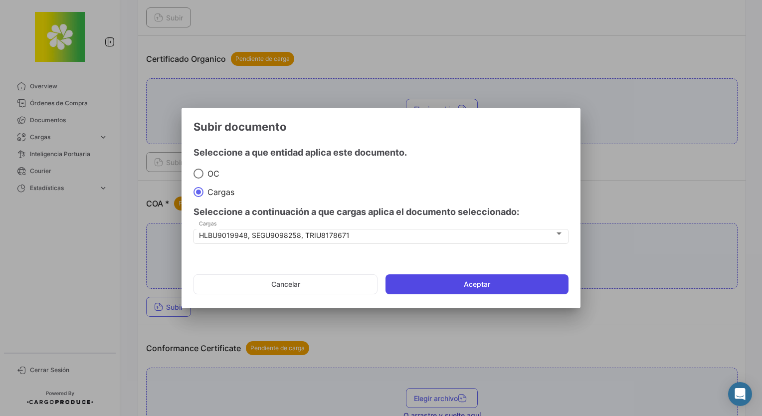
click at [460, 282] on button "Aceptar" at bounding box center [476, 284] width 183 height 20
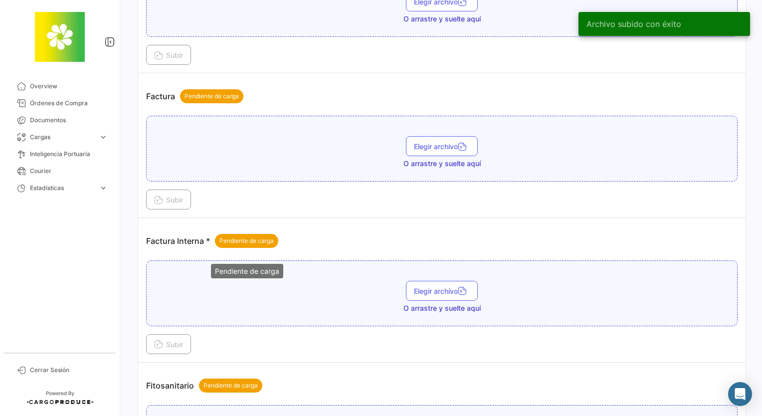
scroll to position [1357, 0]
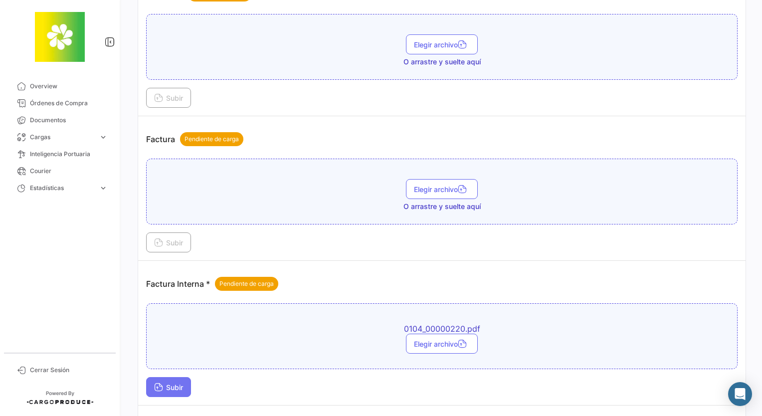
click at [162, 383] on icon at bounding box center [158, 387] width 9 height 9
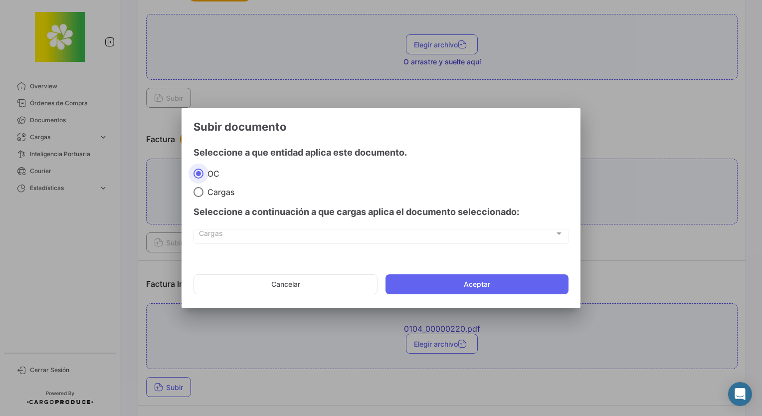
click at [213, 194] on span "Cargas" at bounding box center [218, 192] width 31 height 10
click at [203, 194] on input "Cargas" at bounding box center [198, 192] width 10 height 10
radio input "true"
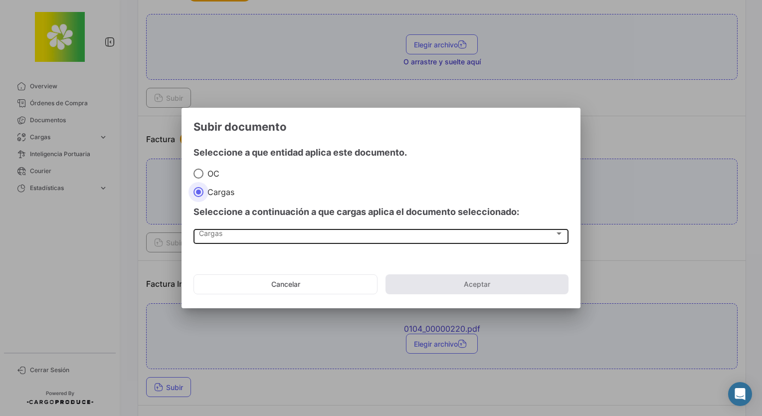
click at [234, 237] on div "Cargas" at bounding box center [377, 235] width 356 height 8
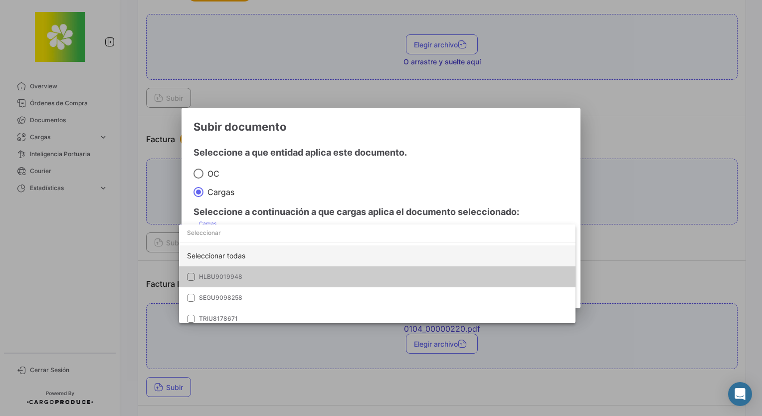
click at [237, 254] on div "Seleccionar todas" at bounding box center [377, 255] width 396 height 21
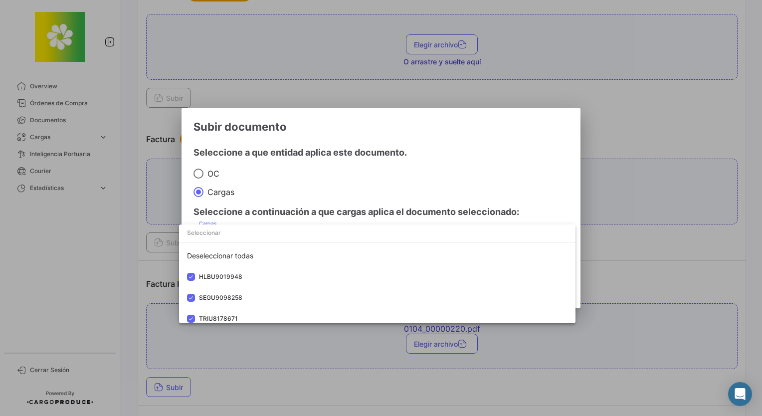
click at [347, 189] on div at bounding box center [381, 208] width 762 height 416
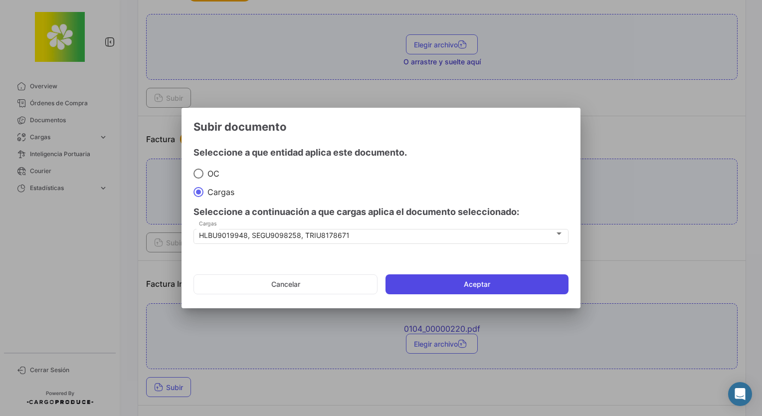
click at [411, 281] on button "Aceptar" at bounding box center [476, 284] width 183 height 20
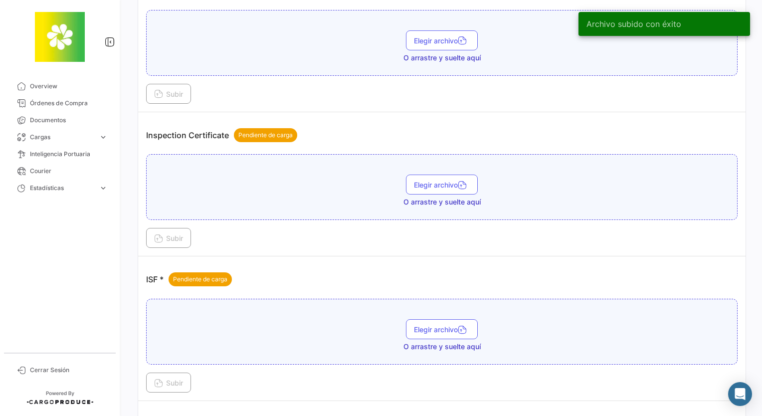
scroll to position [1856, 0]
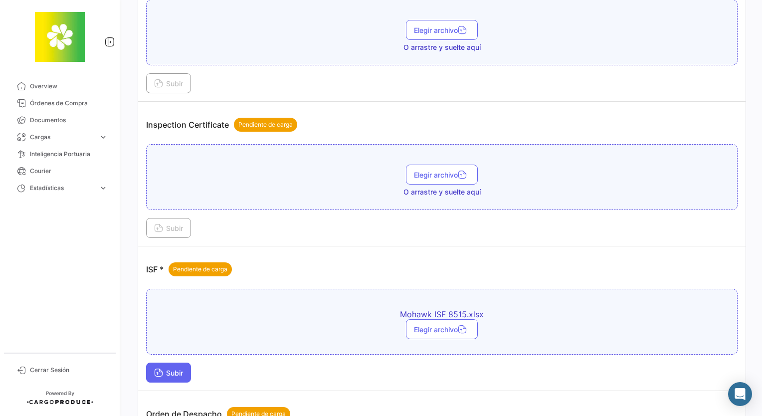
click at [181, 363] on button "Subir" at bounding box center [168, 373] width 45 height 20
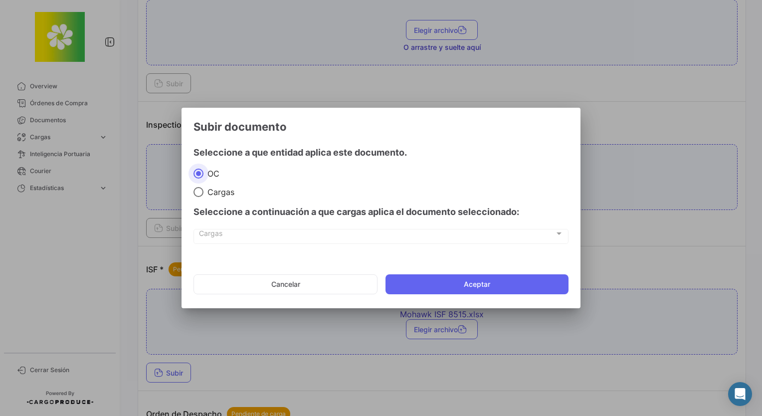
click at [215, 194] on span "Cargas" at bounding box center [218, 192] width 31 height 10
click at [203, 194] on input "Cargas" at bounding box center [198, 192] width 10 height 10
radio input "true"
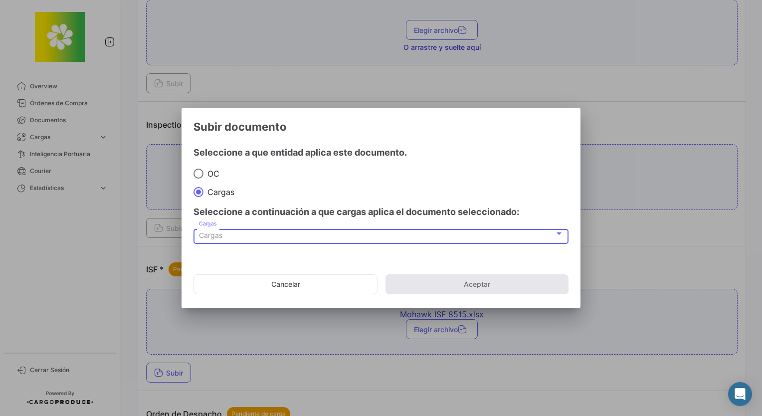
click at [218, 237] on span "Cargas" at bounding box center [210, 235] width 23 height 8
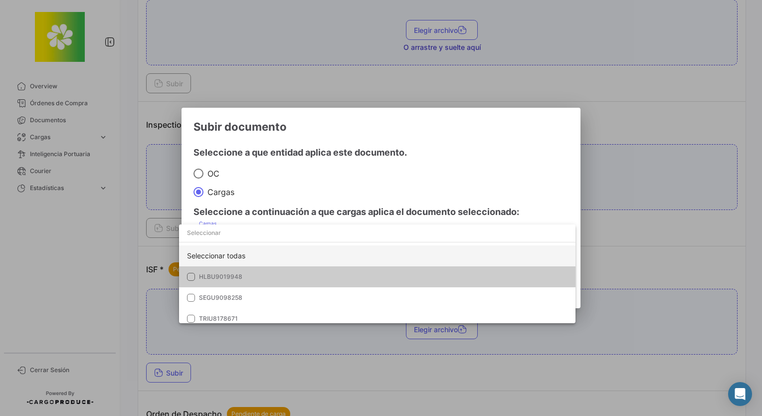
click at [229, 258] on div "Seleccionar todas" at bounding box center [377, 255] width 396 height 21
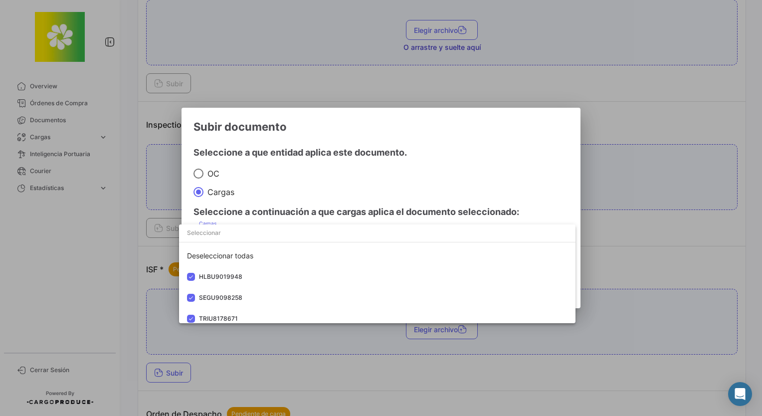
click at [396, 194] on div at bounding box center [381, 208] width 762 height 416
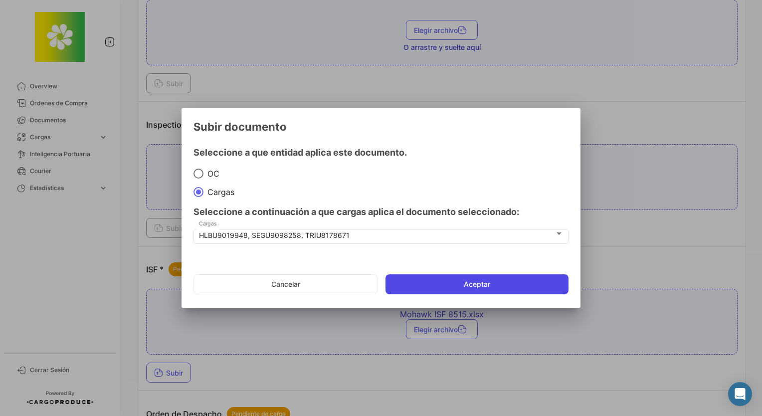
click at [452, 282] on button "Aceptar" at bounding box center [476, 284] width 183 height 20
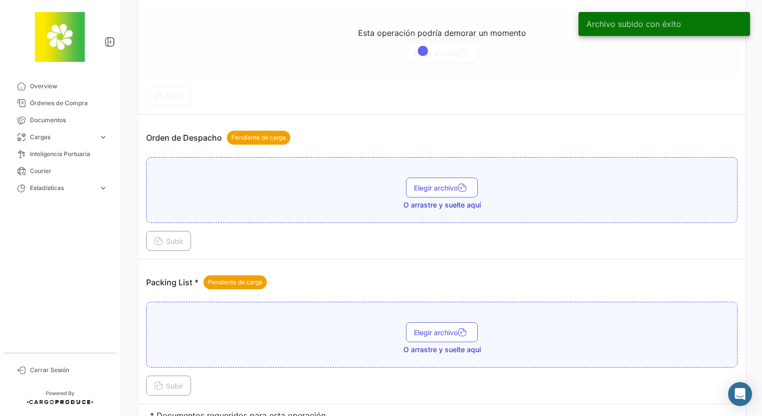
scroll to position [2155, 0]
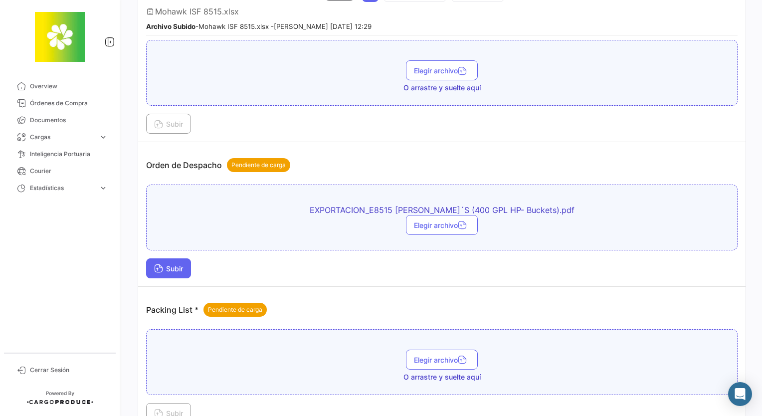
click at [178, 264] on span "Subir" at bounding box center [168, 268] width 29 height 8
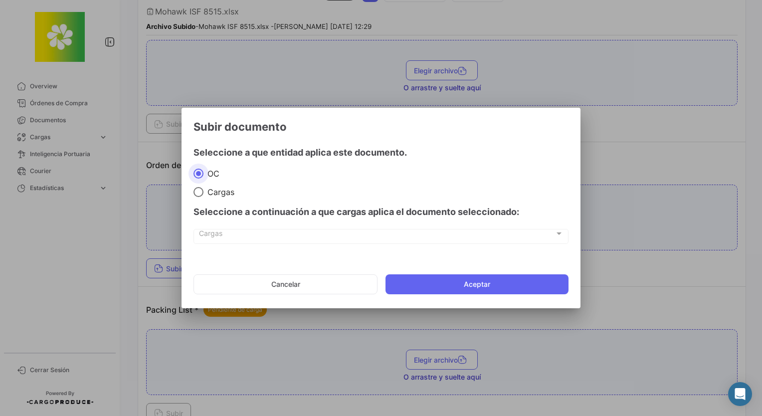
click at [225, 191] on span "Cargas" at bounding box center [218, 192] width 31 height 10
click at [203, 191] on input "Cargas" at bounding box center [198, 192] width 10 height 10
radio input "true"
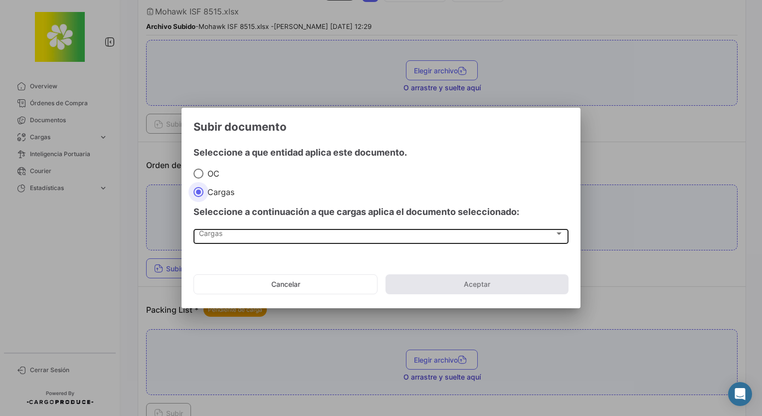
click at [234, 237] on div "Cargas" at bounding box center [377, 235] width 356 height 8
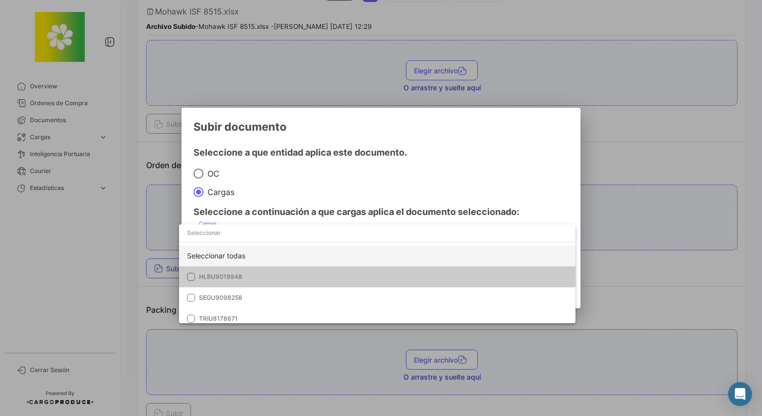
click at [233, 250] on div "Seleccionar todas" at bounding box center [377, 255] width 396 height 21
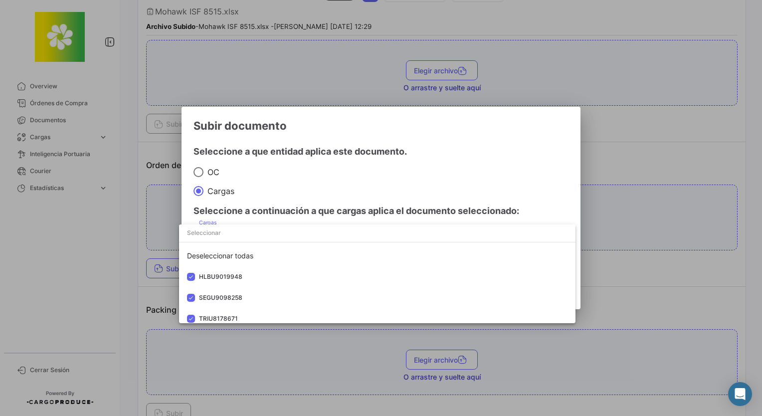
click at [409, 171] on div at bounding box center [381, 208] width 762 height 416
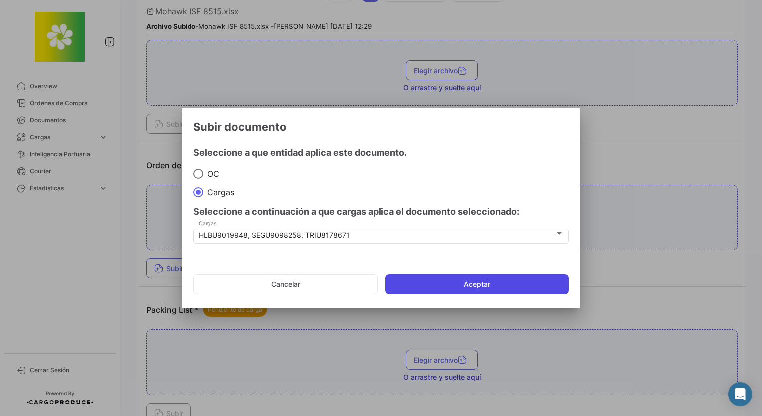
click at [439, 284] on button "Aceptar" at bounding box center [476, 284] width 183 height 20
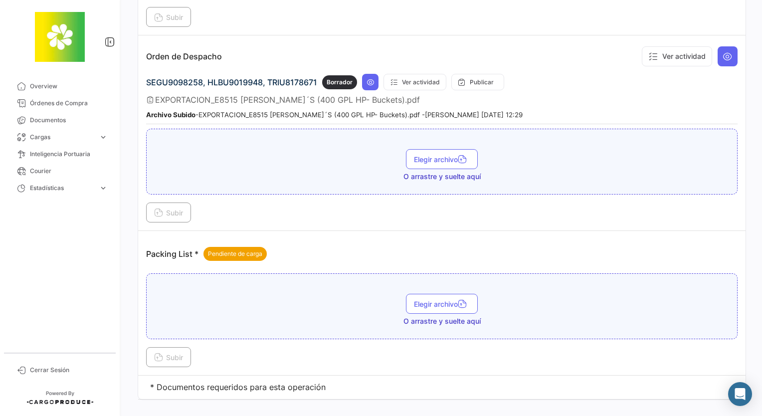
scroll to position [2263, 0]
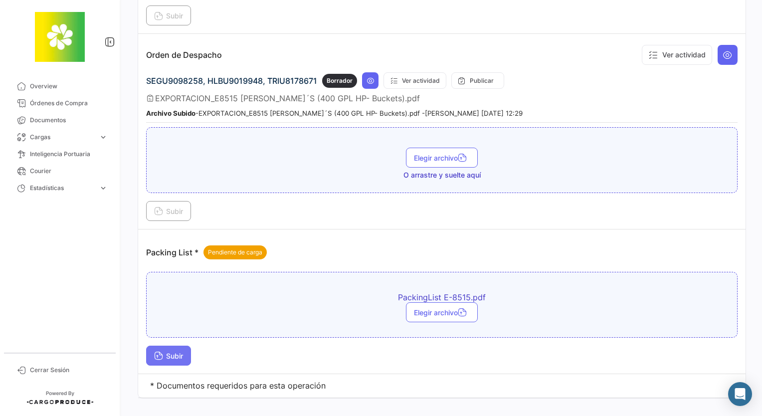
click at [172, 346] on button "Subir" at bounding box center [168, 356] width 45 height 20
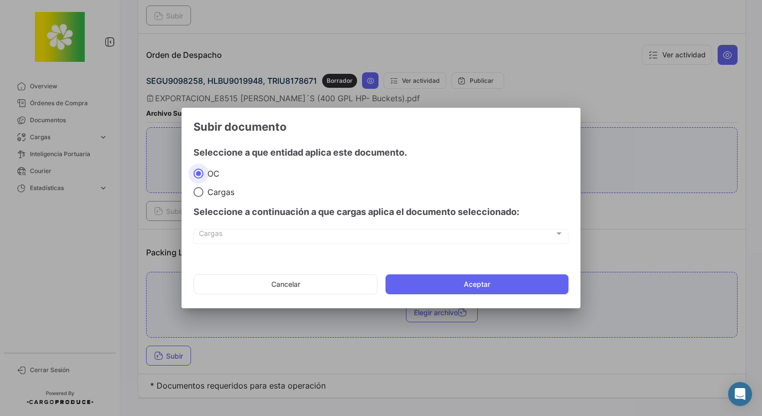
click at [215, 193] on span "Cargas" at bounding box center [218, 192] width 31 height 10
click at [203, 193] on input "Cargas" at bounding box center [198, 192] width 10 height 10
radio input "true"
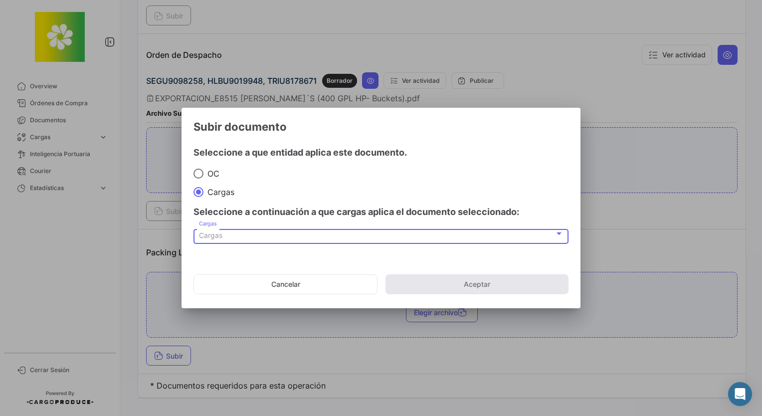
click at [215, 235] on span "Cargas" at bounding box center [210, 235] width 23 height 8
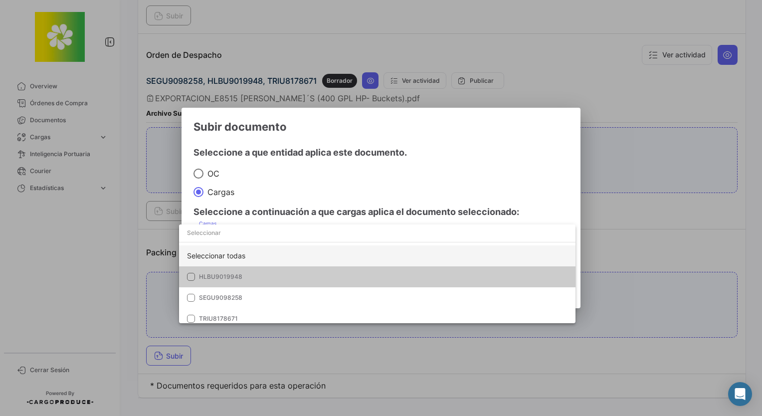
click at [227, 256] on div "Seleccionar todas" at bounding box center [377, 255] width 396 height 21
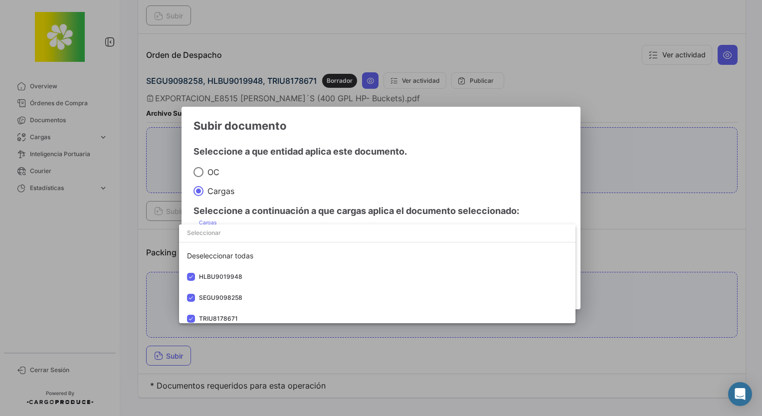
click at [493, 165] on div at bounding box center [381, 208] width 762 height 416
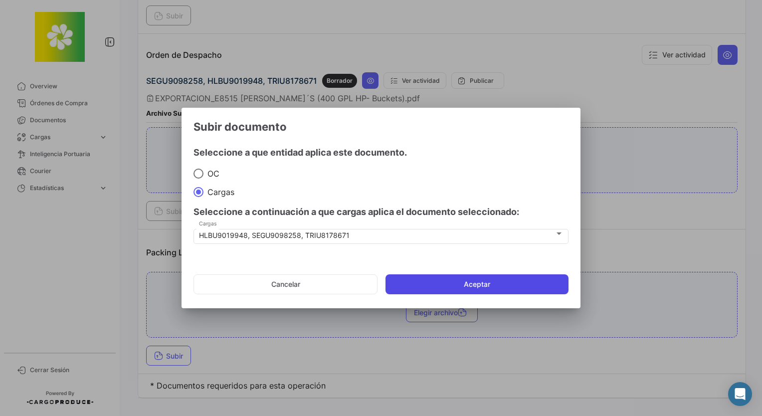
click at [479, 282] on button "Aceptar" at bounding box center [476, 284] width 183 height 20
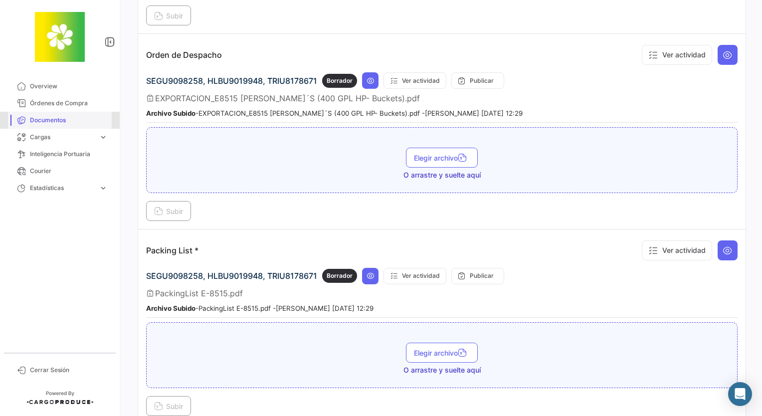
click at [33, 122] on span "Documentos" at bounding box center [69, 120] width 78 height 9
